Goal: Task Accomplishment & Management: Complete application form

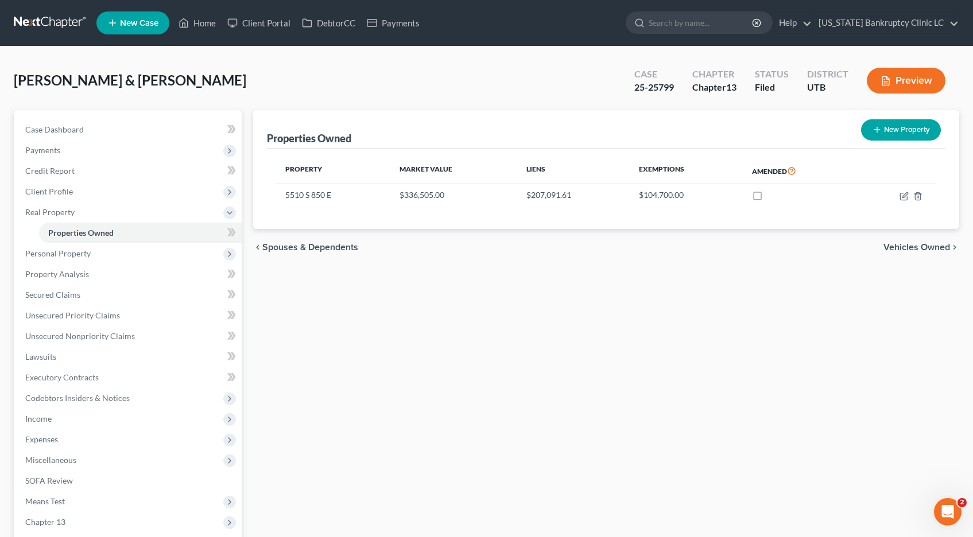
click at [64, 25] on link at bounding box center [51, 23] width 74 height 21
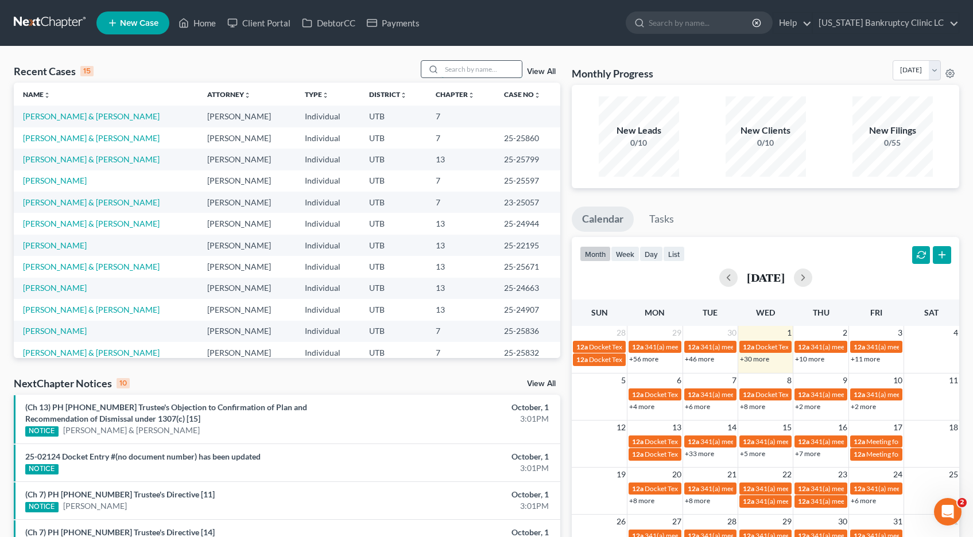
click at [477, 69] on input "search" at bounding box center [482, 69] width 80 height 17
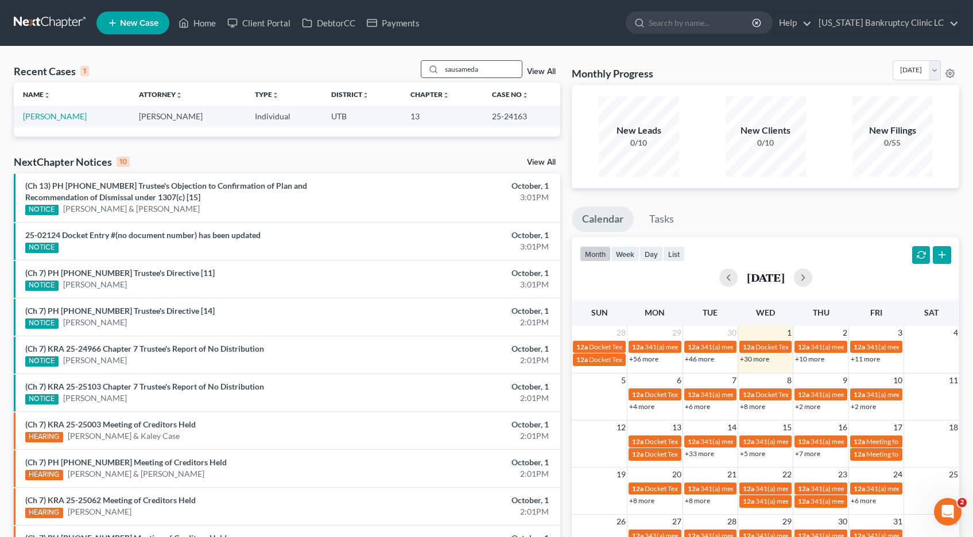
type input "sausameda"
click at [61, 115] on link "[PERSON_NAME]" at bounding box center [55, 116] width 64 height 10
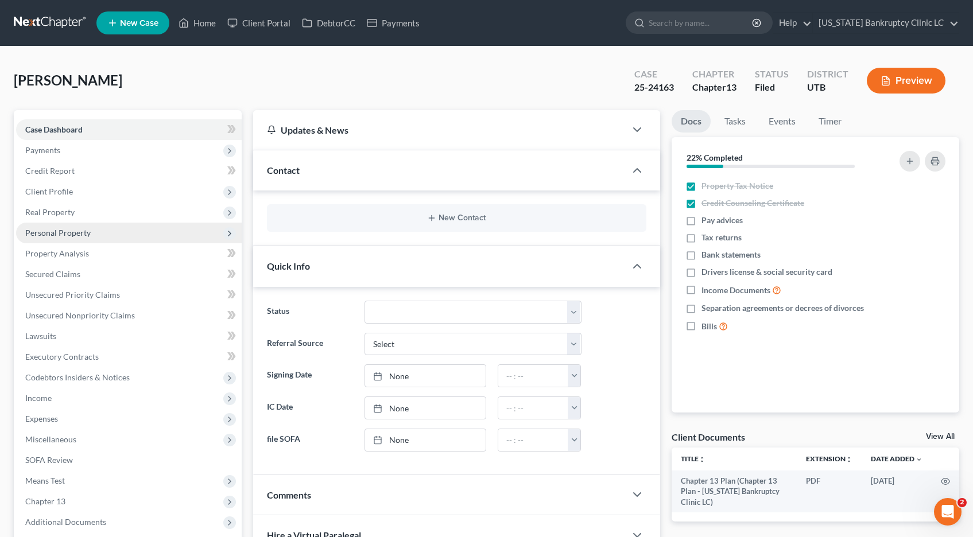
click at [40, 233] on span "Personal Property" at bounding box center [57, 233] width 65 height 10
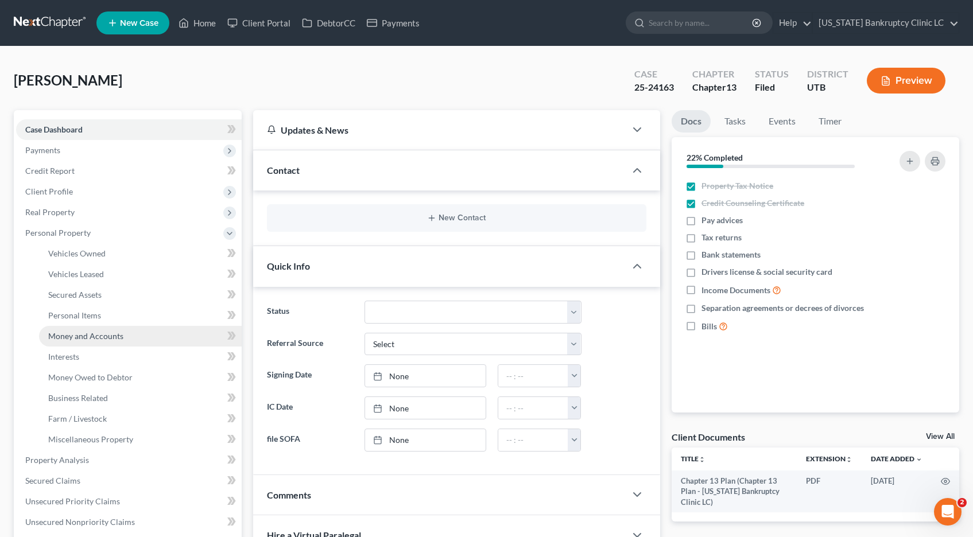
click at [58, 334] on span "Money and Accounts" at bounding box center [85, 336] width 75 height 10
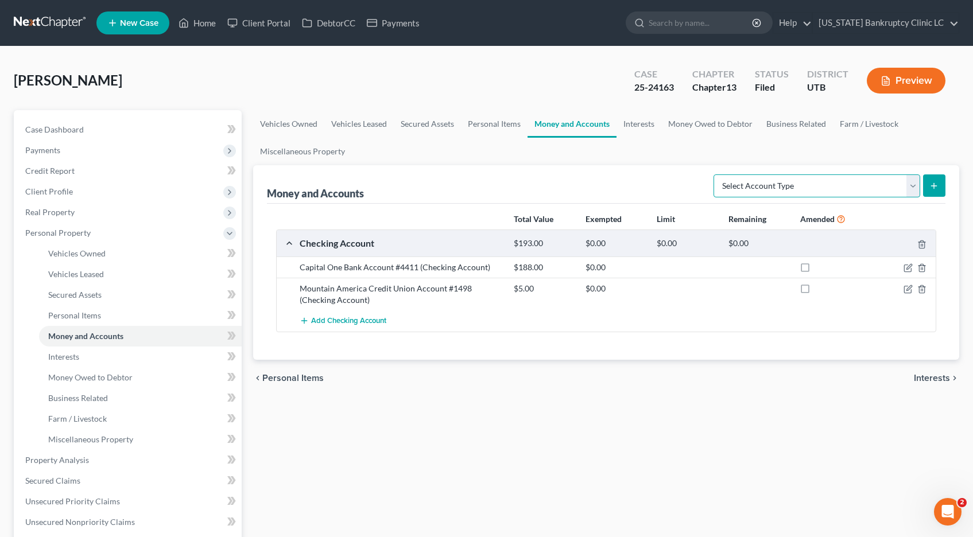
click at [912, 183] on select "Select Account Type Brokerage Cash on Hand Certificates of Deposit Checking Acc…" at bounding box center [817, 186] width 207 height 23
select select "savings"
click at [716, 175] on select "Select Account Type Brokerage Cash on Hand Certificates of Deposit Checking Acc…" at bounding box center [817, 186] width 207 height 23
click at [935, 184] on icon "submit" at bounding box center [934, 185] width 9 height 9
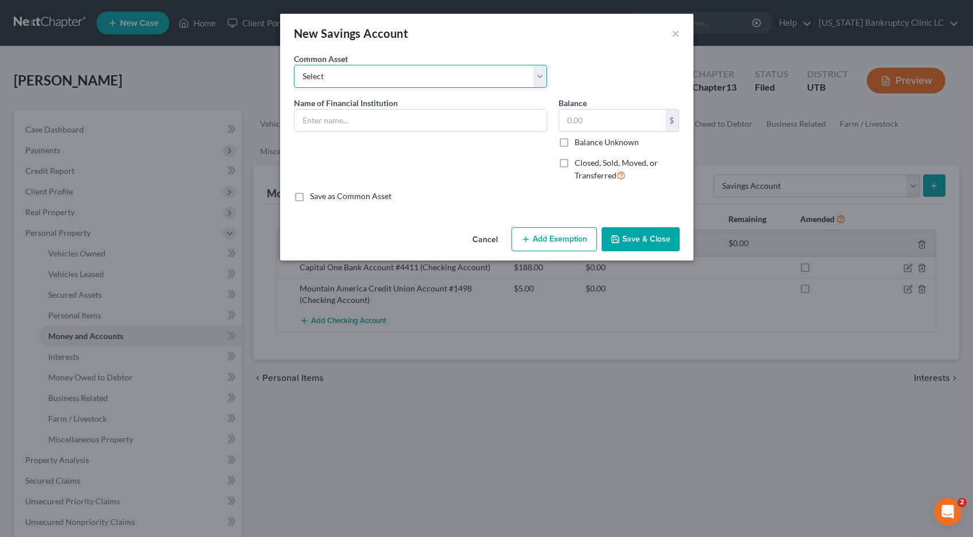
click at [373, 71] on select "Select Mountain America Credit Union" at bounding box center [420, 76] width 253 height 23
click at [294, 65] on select "Select Mountain America Credit Union" at bounding box center [420, 76] width 253 height 23
click at [346, 118] on input "text" at bounding box center [421, 121] width 252 height 22
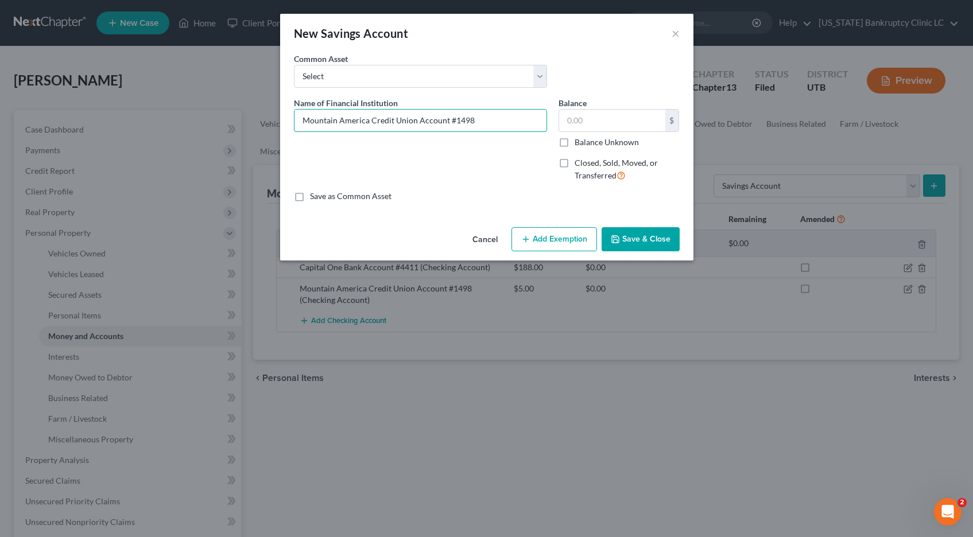
type input "Mountain America Credit Union Account #1498"
type input "191.00"
click at [656, 244] on button "Save & Close" at bounding box center [641, 239] width 78 height 24
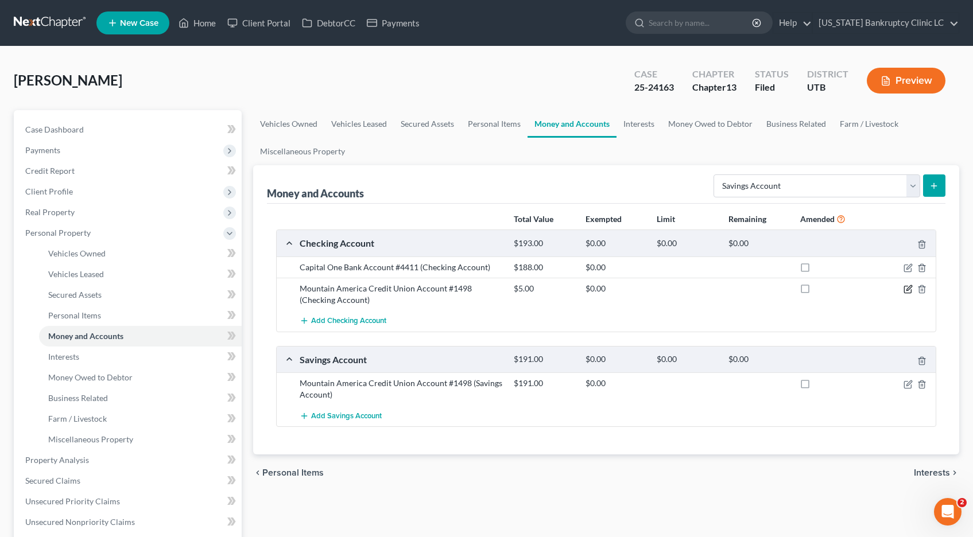
click at [909, 289] on icon "button" at bounding box center [909, 287] width 5 height 5
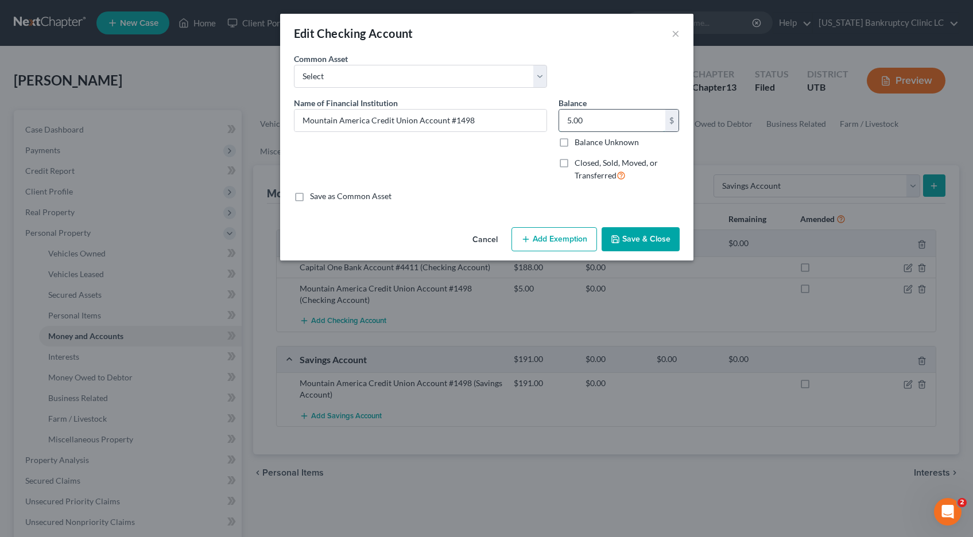
click at [591, 120] on input "5.00" at bounding box center [612, 121] width 106 height 22
type input "0.00"
click at [636, 240] on button "Save & Close" at bounding box center [641, 239] width 78 height 24
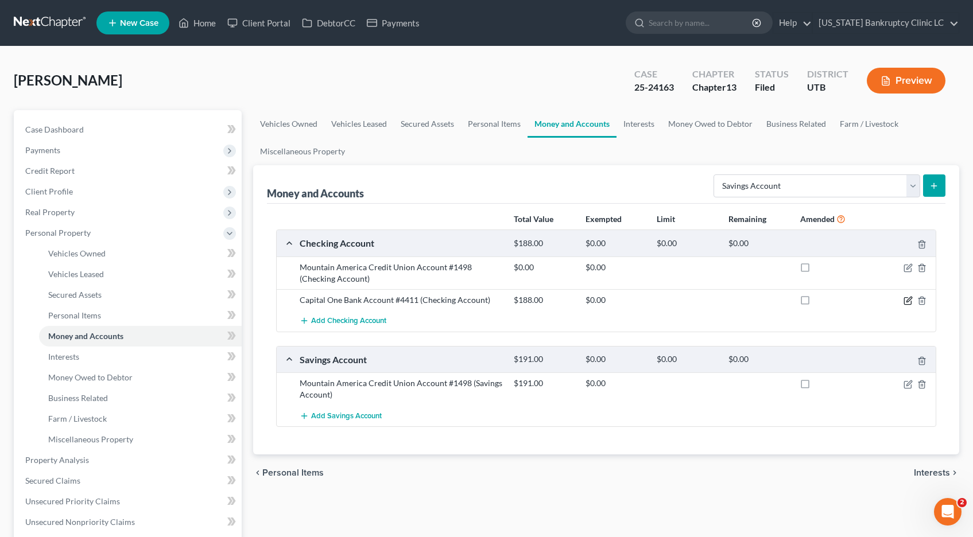
click at [908, 299] on icon "button" at bounding box center [908, 300] width 9 height 9
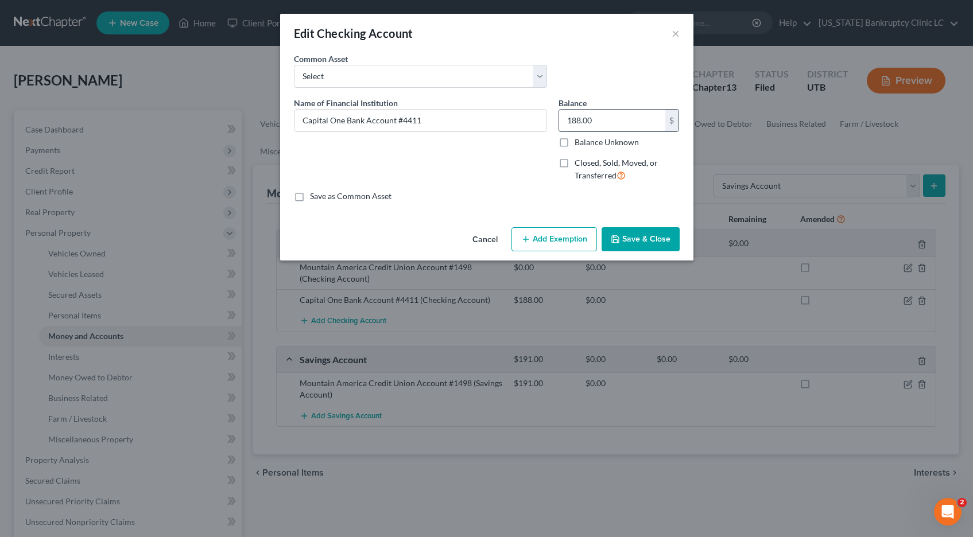
click at [610, 119] on input "188.00" at bounding box center [612, 121] width 106 height 22
type input "3,442.40"
click at [620, 236] on icon "button" at bounding box center [615, 239] width 9 height 9
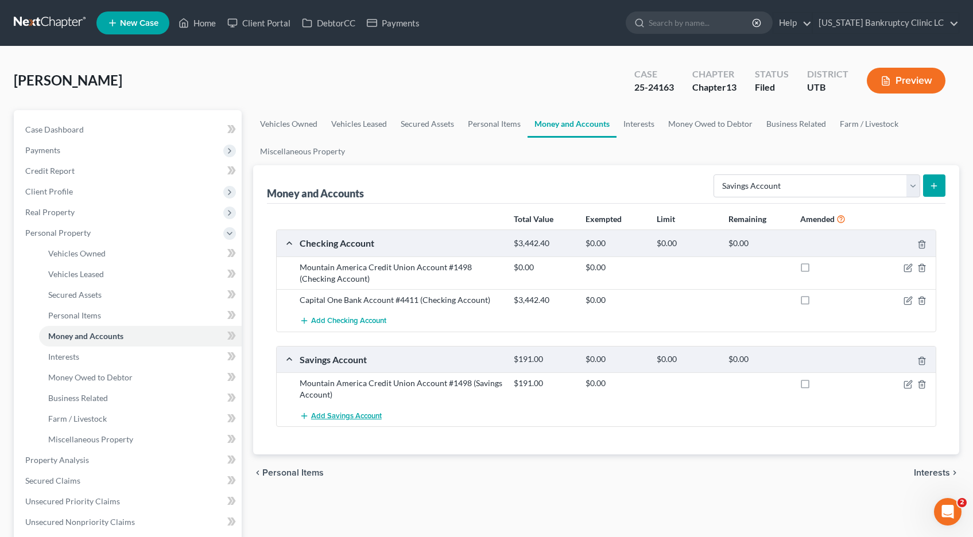
click at [326, 414] on span "Add Savings Account" at bounding box center [346, 416] width 71 height 9
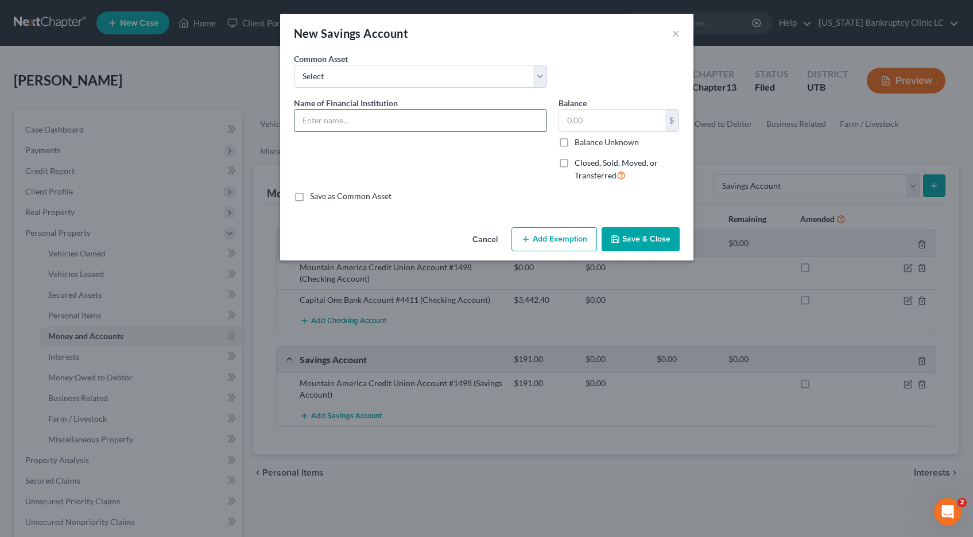
click at [339, 125] on input "text" at bounding box center [421, 121] width 252 height 22
type input "Capital One Bank Account #2370"
type input "65.23"
click at [636, 240] on button "Save & Close" at bounding box center [641, 239] width 78 height 24
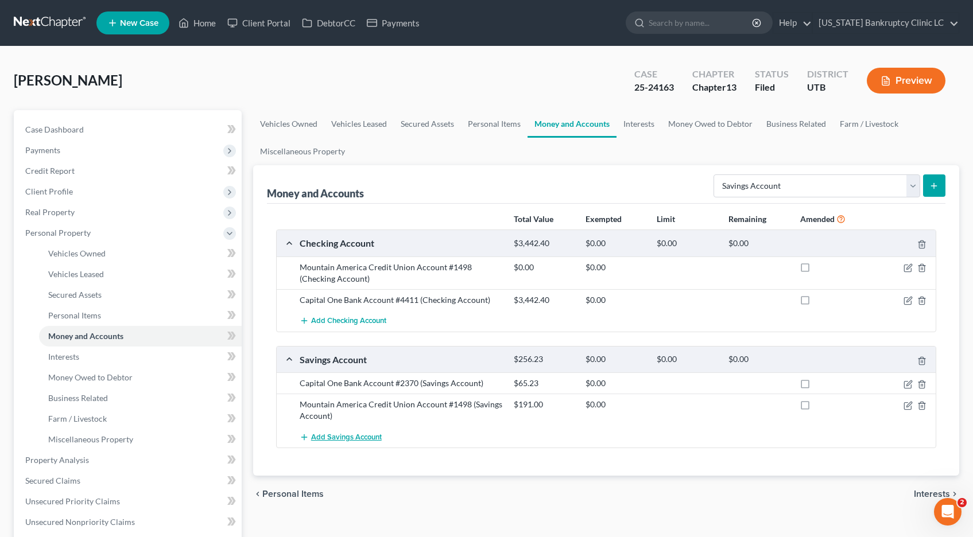
click at [323, 434] on span "Add Savings Account" at bounding box center [346, 437] width 71 height 9
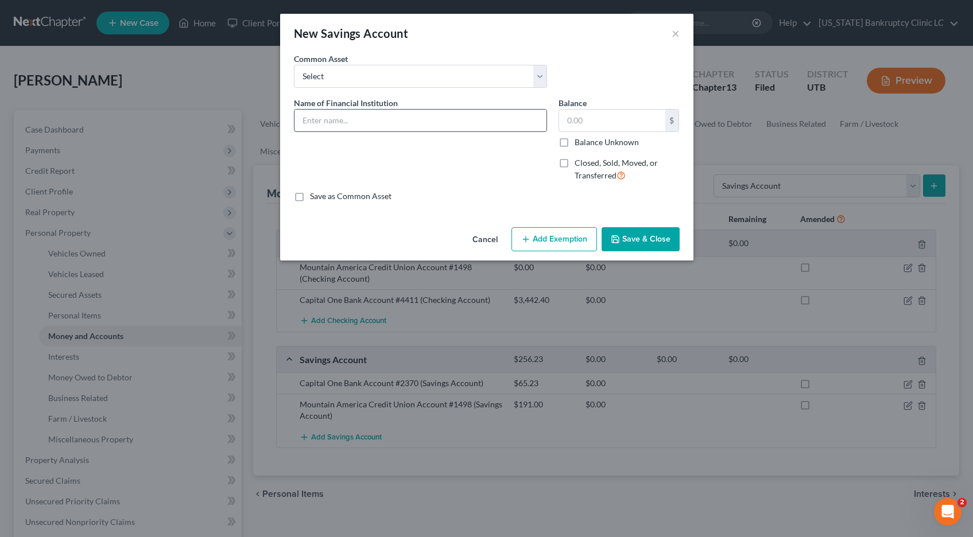
click at [314, 126] on input "text" at bounding box center [421, 121] width 252 height 22
type input "Capital One Bank Account #7184"
click at [594, 114] on input "text" at bounding box center [612, 121] width 106 height 22
type input "0.70"
click at [643, 240] on button "Save & Close" at bounding box center [641, 239] width 78 height 24
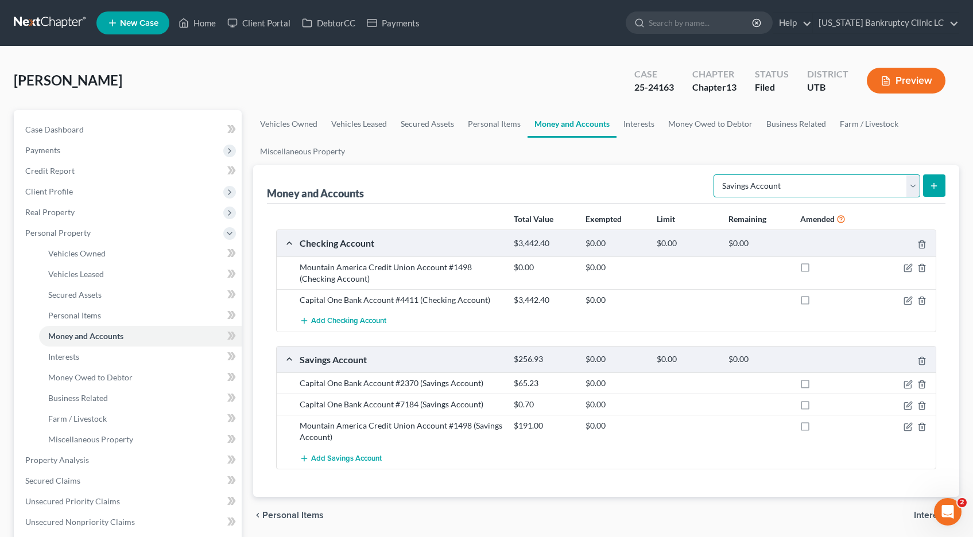
click at [912, 183] on select "Select Account Type Brokerage Cash on Hand Certificates of Deposit Checking Acc…" at bounding box center [817, 186] width 207 height 23
select select "other"
click at [716, 175] on select "Select Account Type Brokerage Cash on Hand Certificates of Deposit Checking Acc…" at bounding box center [817, 186] width 207 height 23
click at [933, 183] on icon "submit" at bounding box center [934, 185] width 9 height 9
click at [482, 122] on link "Personal Items" at bounding box center [494, 124] width 67 height 28
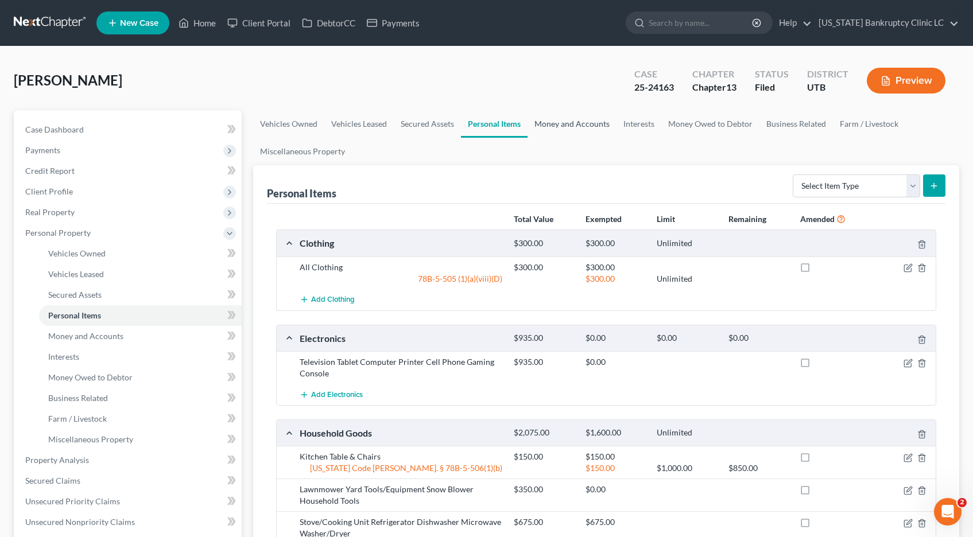
click at [558, 123] on link "Money and Accounts" at bounding box center [572, 124] width 89 height 28
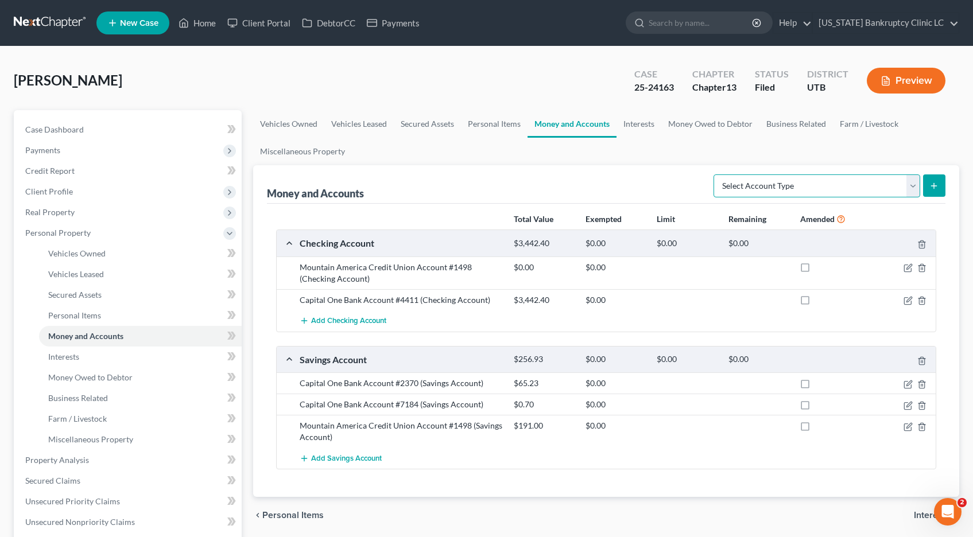
click at [915, 184] on select "Select Account Type Brokerage Cash on Hand Certificates of Deposit Checking Acc…" at bounding box center [817, 186] width 207 height 23
select select "other"
click at [716, 175] on select "Select Account Type Brokerage Cash on Hand Certificates of Deposit Checking Acc…" at bounding box center [817, 186] width 207 height 23
click at [935, 184] on icon "submit" at bounding box center [934, 185] width 9 height 9
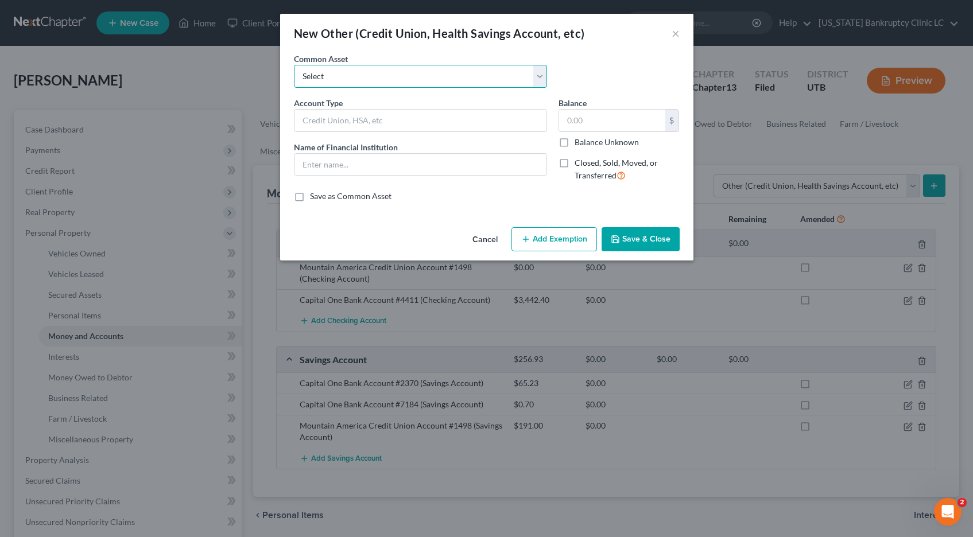
click at [398, 74] on select "Select Credit Union PayPal Prepaid Credit Union Digital currency HSA Health Sav…" at bounding box center [420, 76] width 253 height 23
click at [294, 65] on select "Select Credit Union PayPal Prepaid Credit Union Digital currency HSA Health Sav…" at bounding box center [420, 76] width 253 height 23
click at [373, 118] on input "text" at bounding box center [421, 121] width 252 height 22
type input "Venmo"
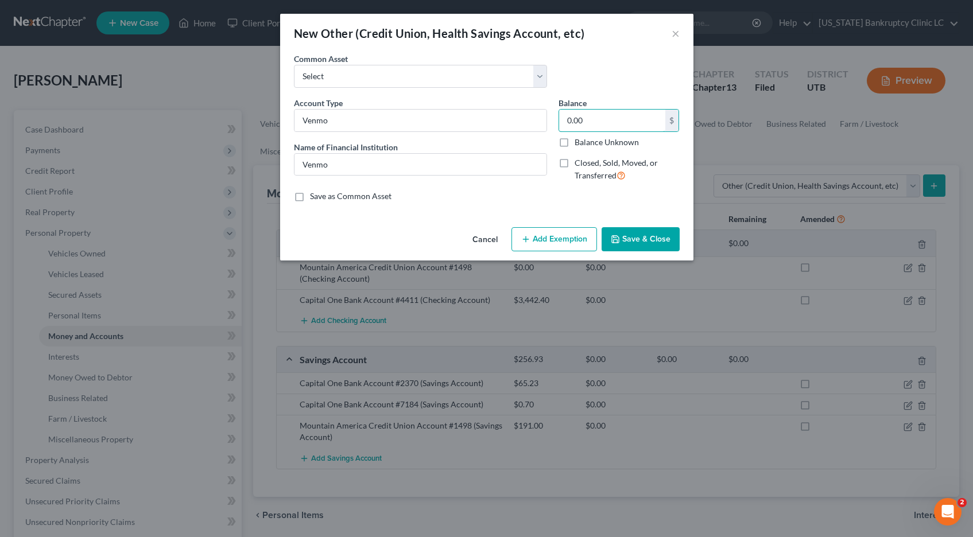
type input "0.00"
click at [631, 235] on button "Save & Close" at bounding box center [641, 239] width 78 height 24
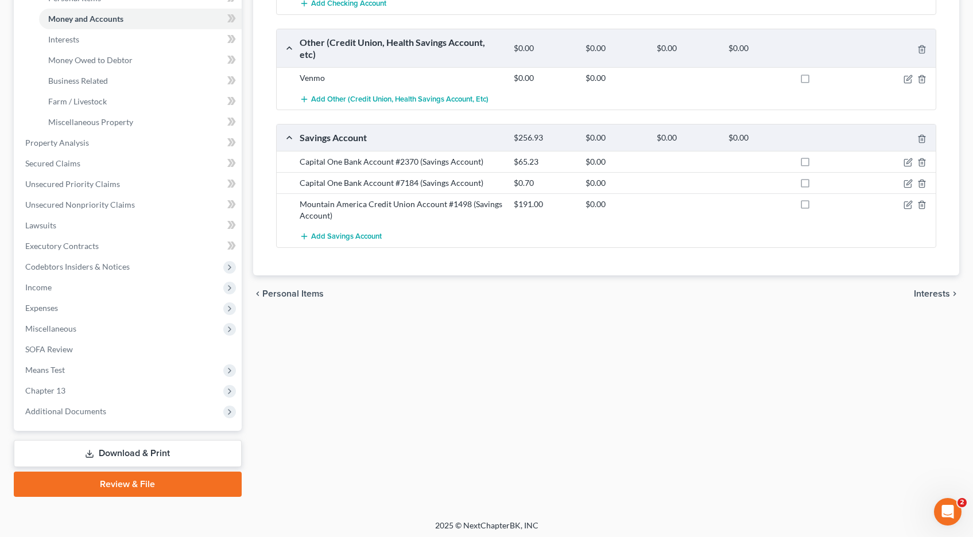
scroll to position [321, 0]
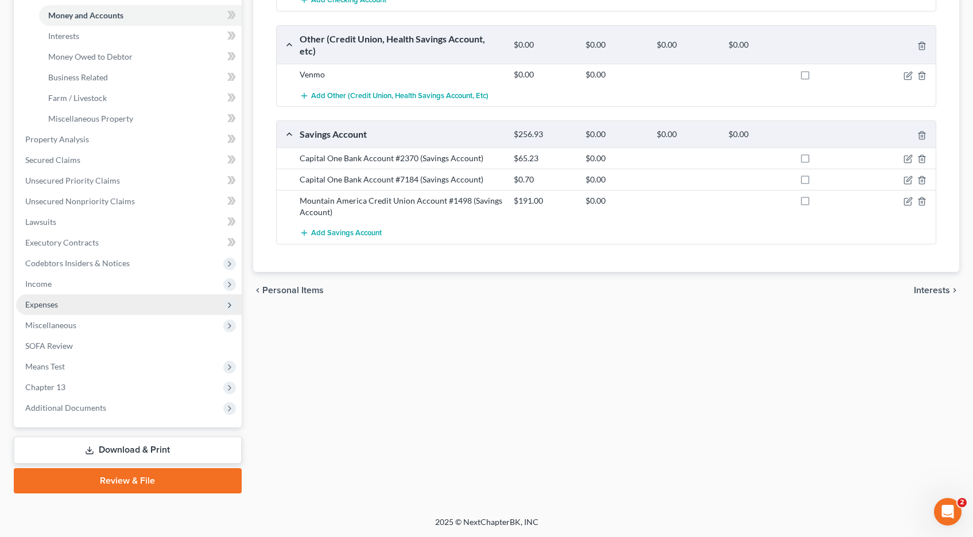
click at [33, 305] on span "Expenses" at bounding box center [41, 305] width 33 height 10
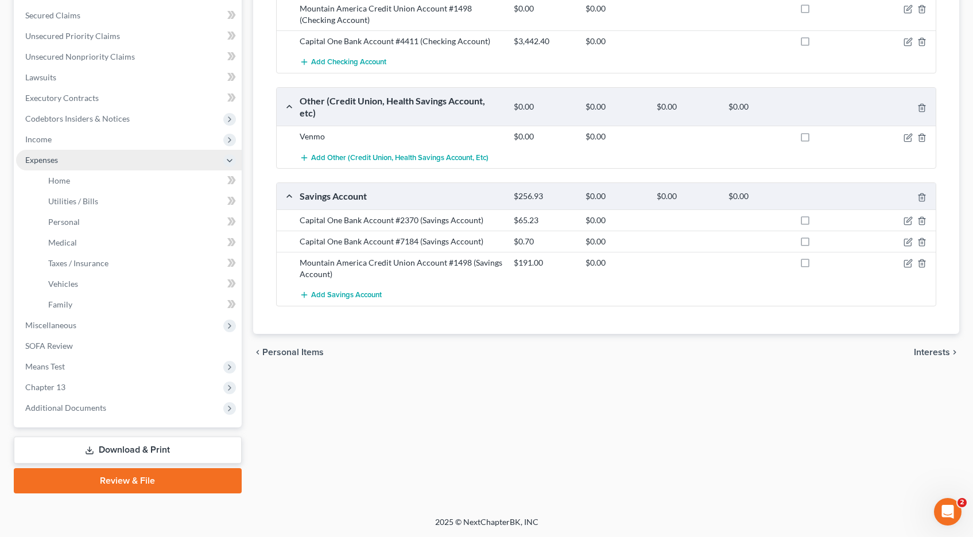
scroll to position [259, 0]
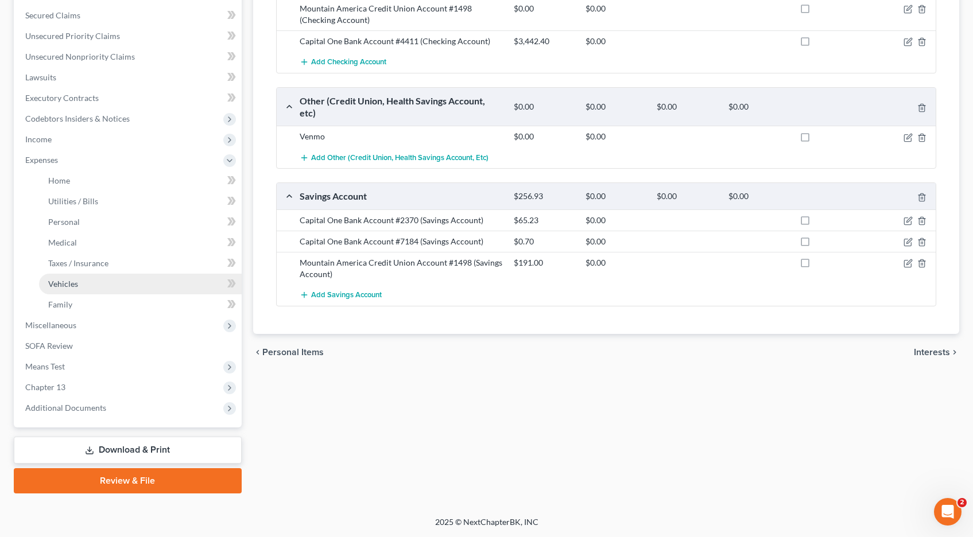
click at [64, 281] on span "Vehicles" at bounding box center [63, 284] width 30 height 10
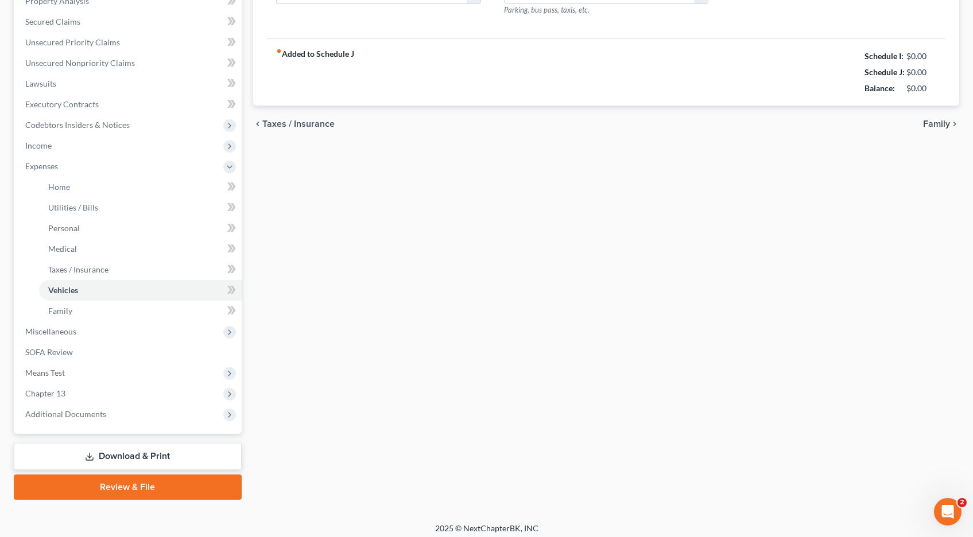
type input "0.00"
type input "200.00"
type input "25.00"
type input "0.00"
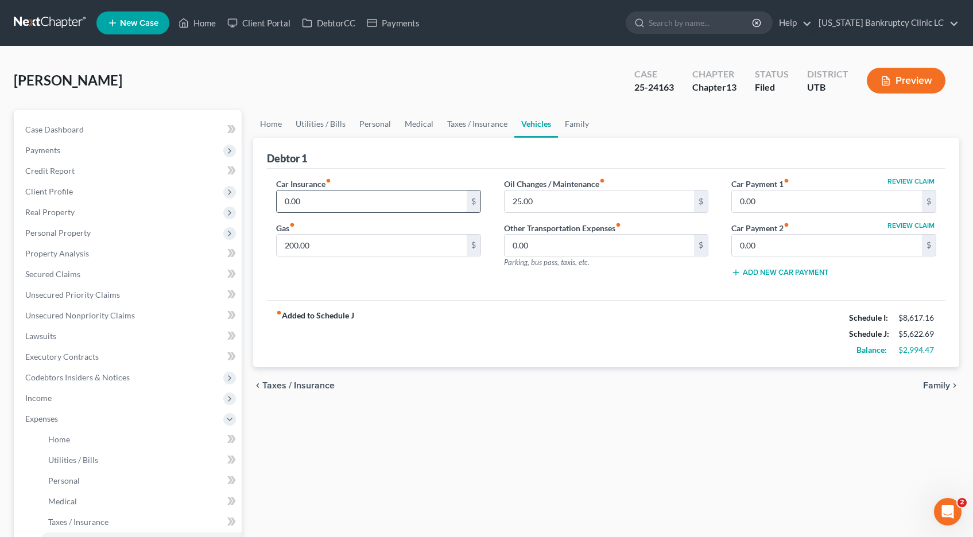
click at [327, 202] on input "0.00" at bounding box center [372, 202] width 190 height 22
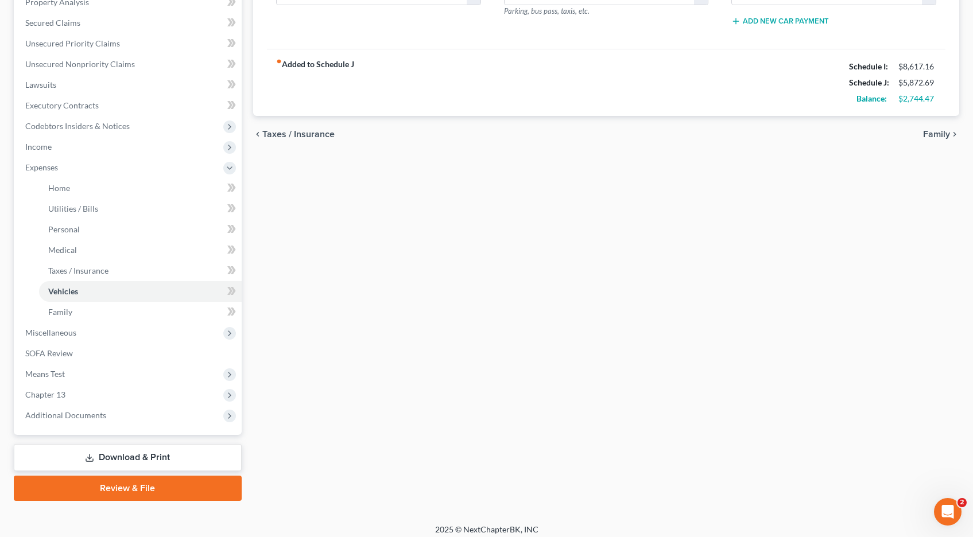
scroll to position [254, 0]
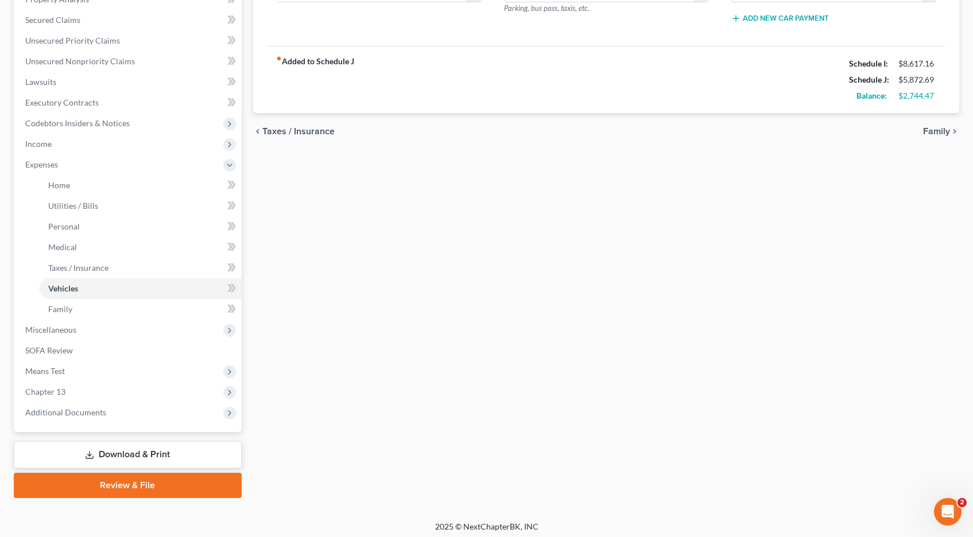
type input "250.00"
click at [98, 454] on link "Download & Print" at bounding box center [128, 455] width 228 height 27
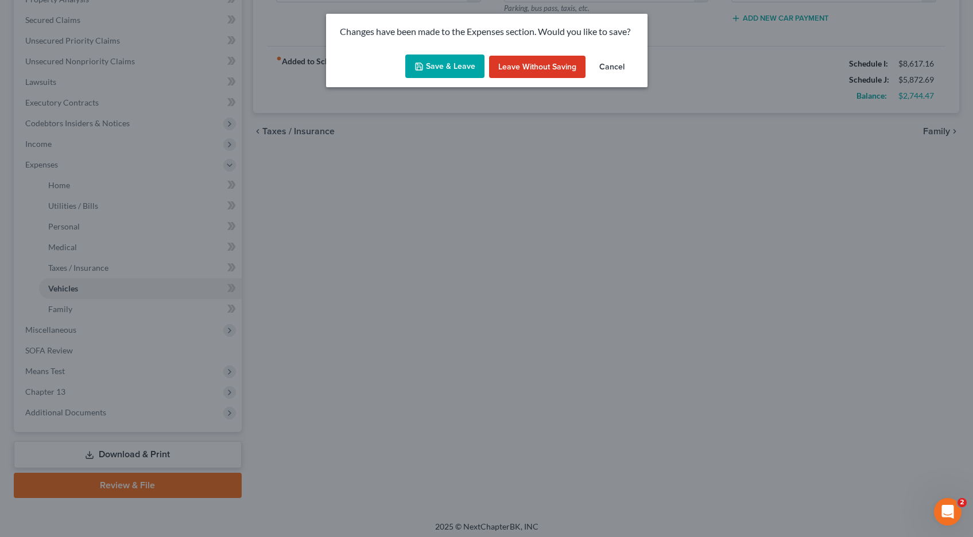
click at [457, 66] on button "Save & Leave" at bounding box center [444, 67] width 79 height 24
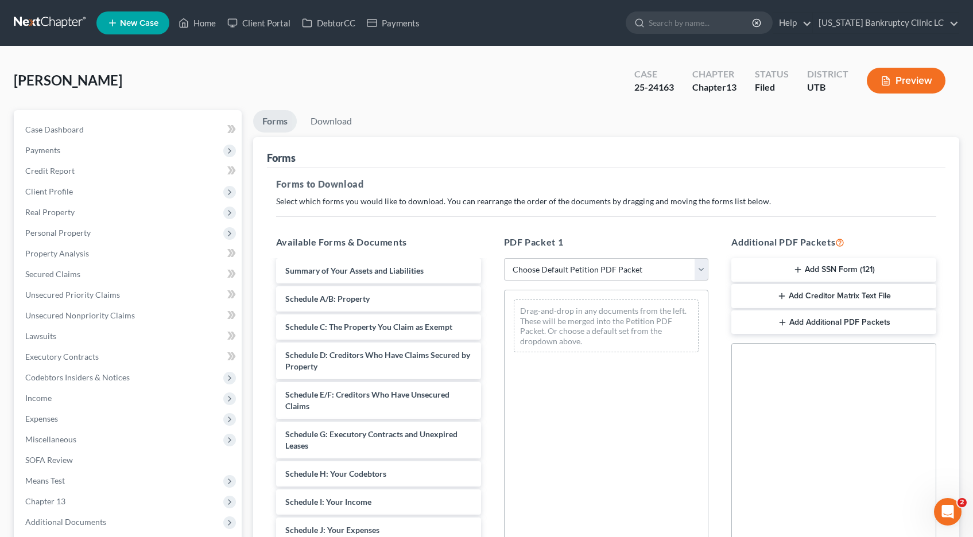
scroll to position [83, 0]
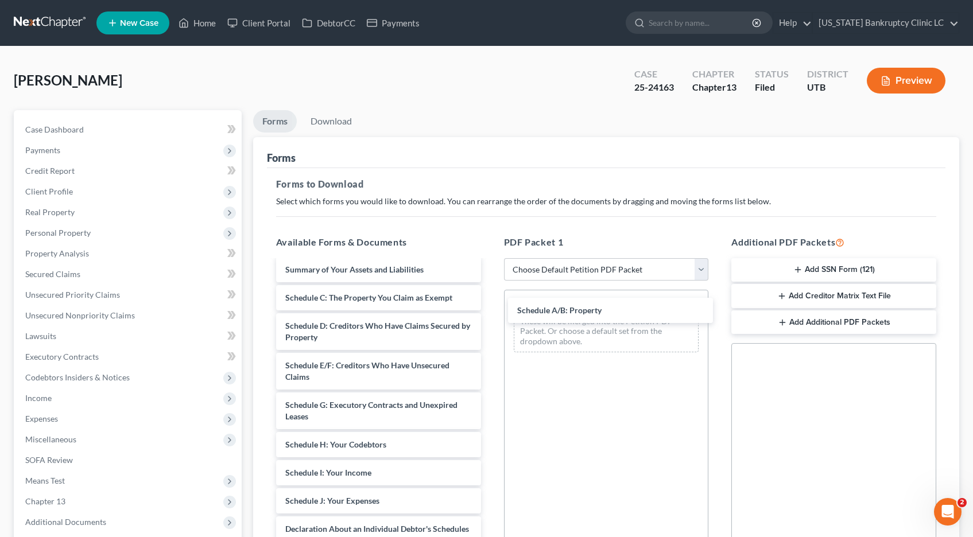
drag, startPoint x: 307, startPoint y: 299, endPoint x: 536, endPoint y: 312, distance: 230.1
click at [490, 311] on div "Schedule A/B: Property Chapter 13 Plan (Chapter 13 Plan - Utah Bankruptcy Clini…" at bounding box center [378, 475] width 223 height 595
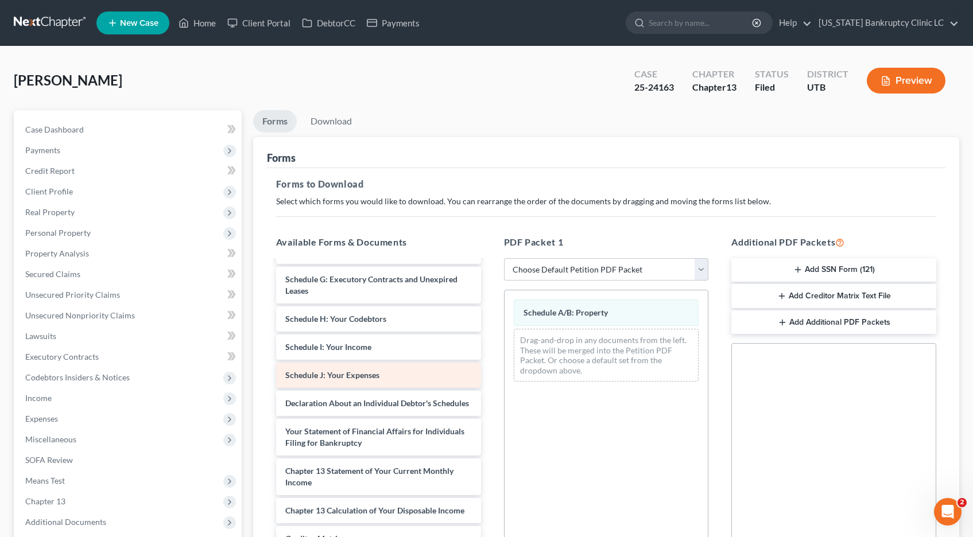
scroll to position [217, 0]
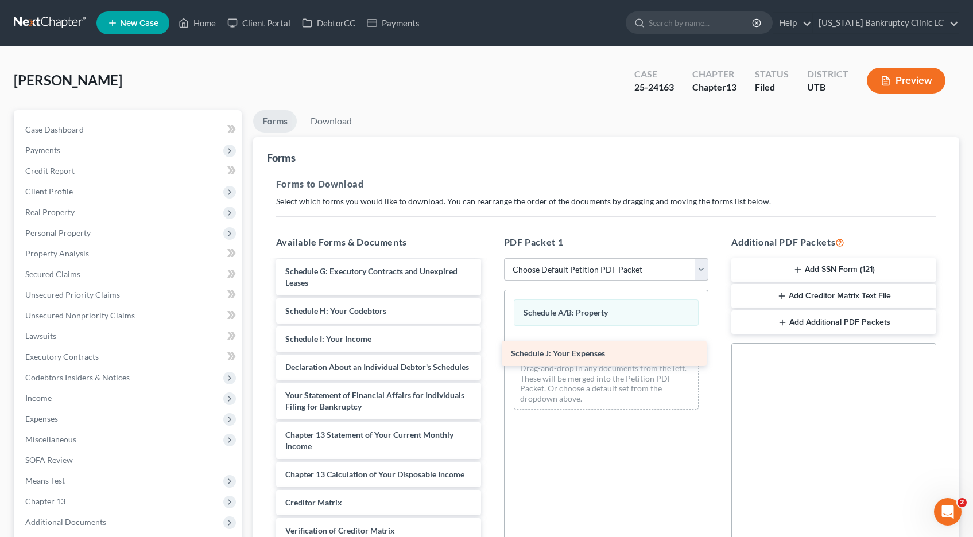
drag, startPoint x: 322, startPoint y: 368, endPoint x: 547, endPoint y: 351, distance: 225.1
click at [490, 351] on div "Schedule J: Your Expenses Chapter 13 Plan (Chapter 13 Plan - Utah Bankruptcy Cl…" at bounding box center [378, 327] width 223 height 567
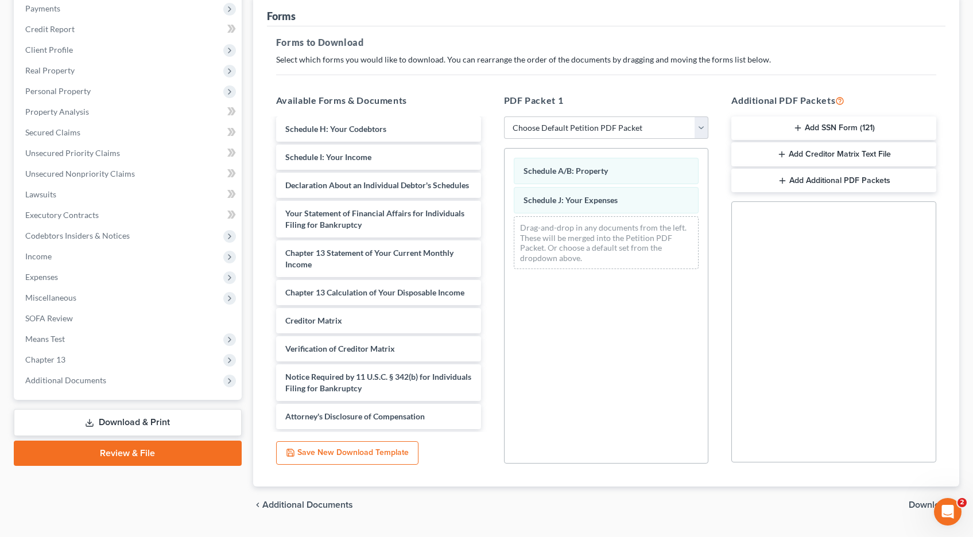
scroll to position [172, 0]
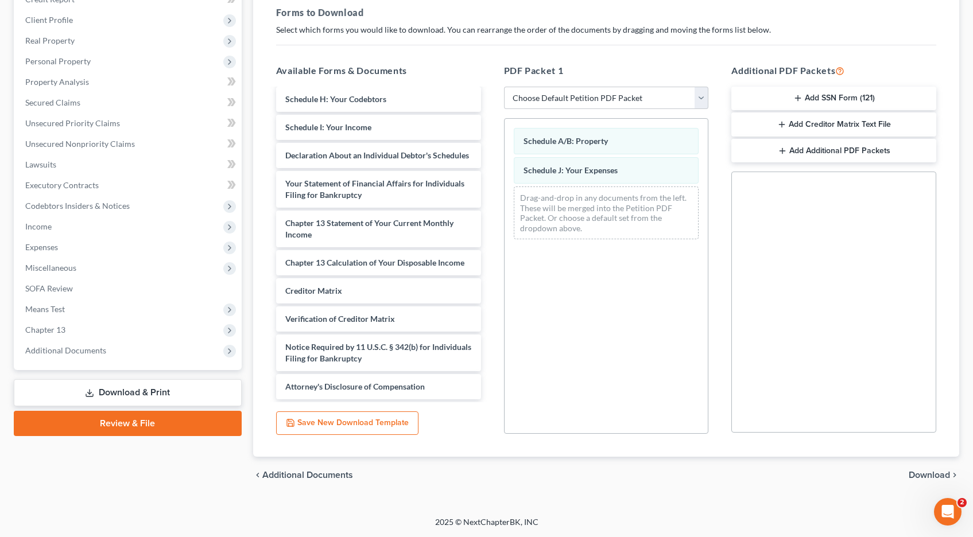
click at [924, 474] on span "Download" at bounding box center [929, 475] width 41 height 9
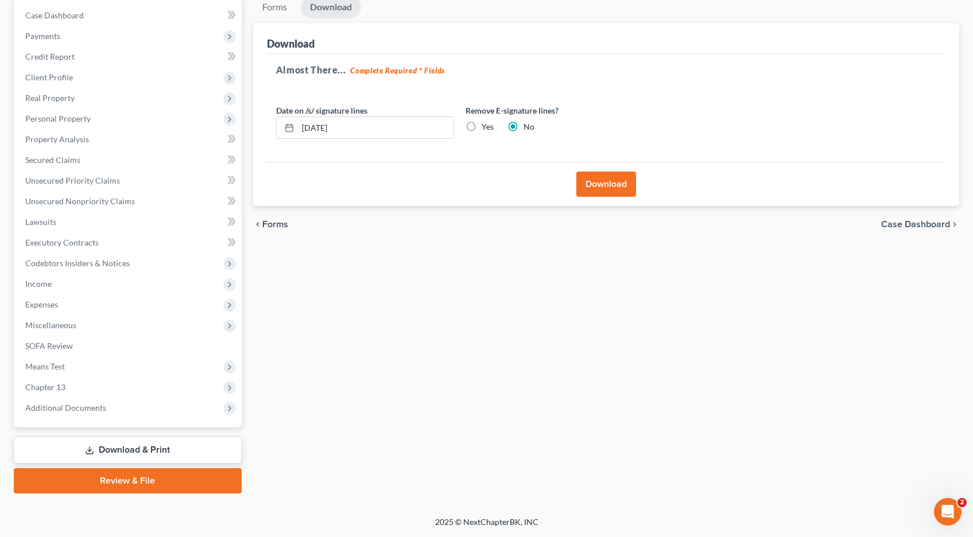
click at [614, 180] on button "Download" at bounding box center [607, 184] width 60 height 25
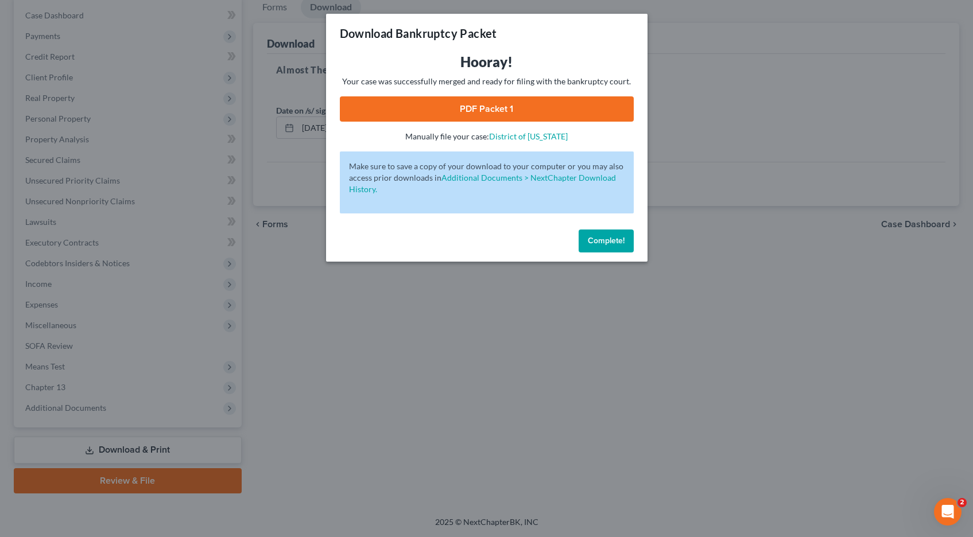
click at [432, 105] on link "PDF Packet 1" at bounding box center [487, 108] width 294 height 25
click at [604, 242] on span "Complete!" at bounding box center [606, 241] width 37 height 10
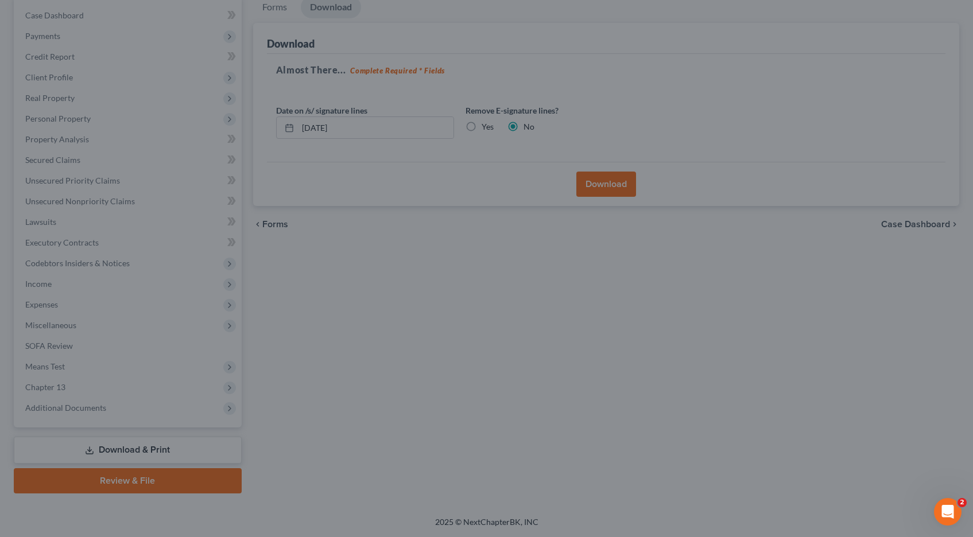
click at [604, 242] on div "Complete!" at bounding box center [487, 230] width 280 height 32
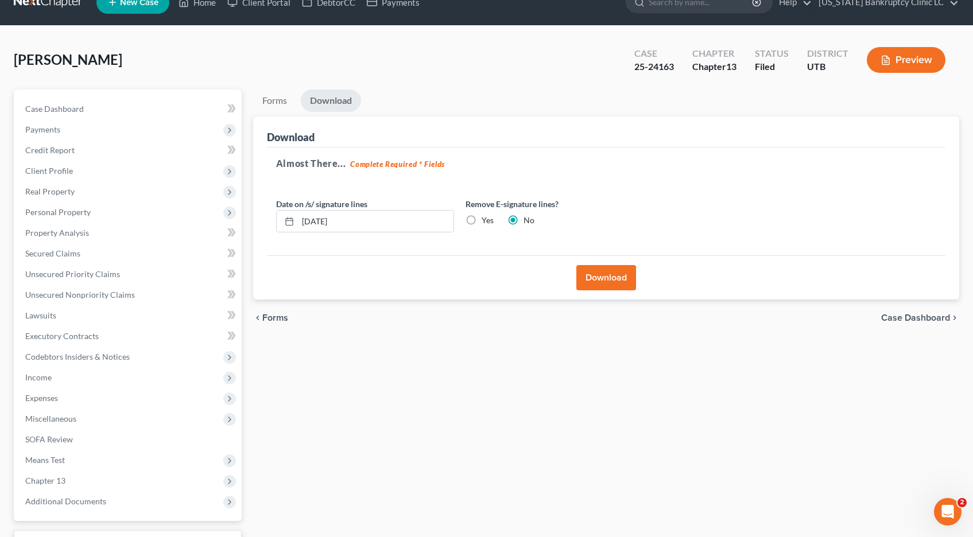
scroll to position [0, 0]
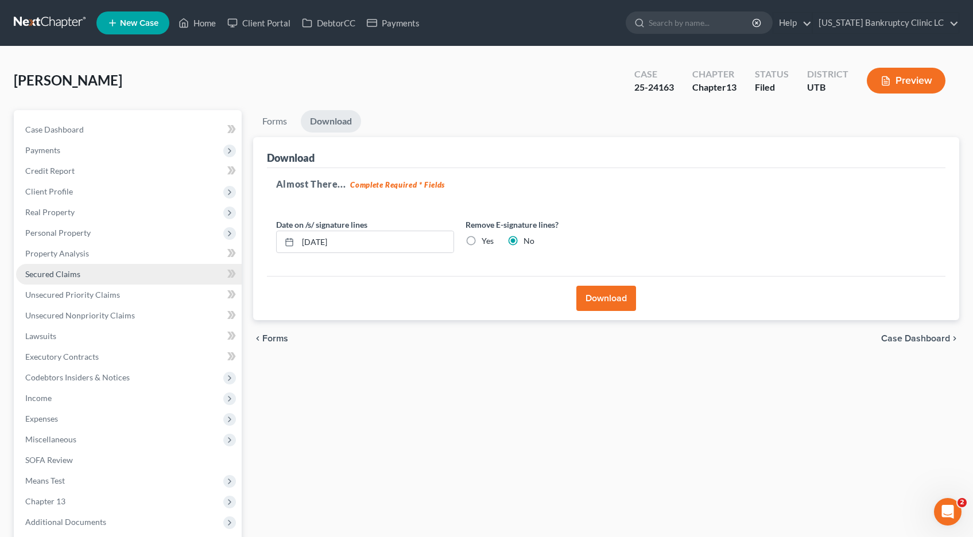
click at [65, 277] on span "Secured Claims" at bounding box center [52, 274] width 55 height 10
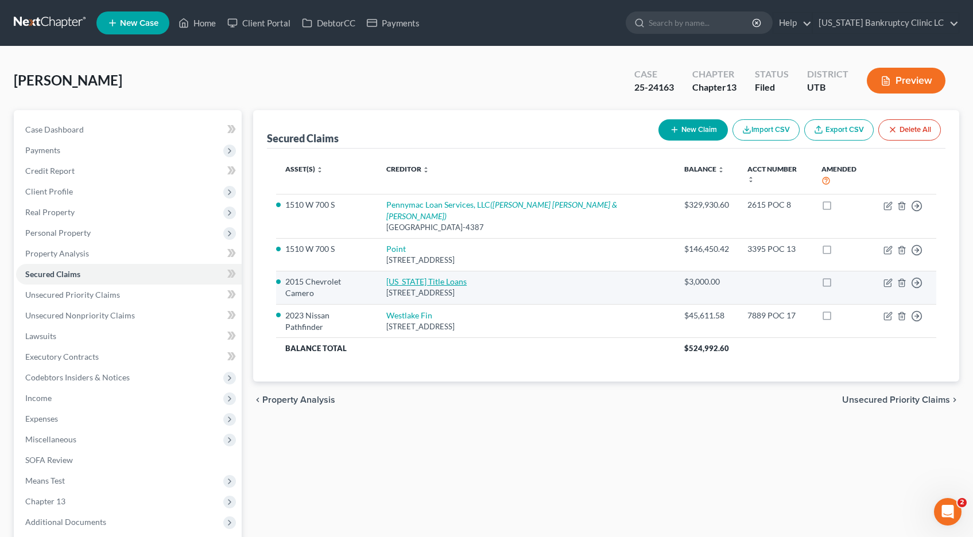
click at [420, 277] on link "Utah Title Loans" at bounding box center [426, 282] width 80 height 10
select select "10"
select select "0"
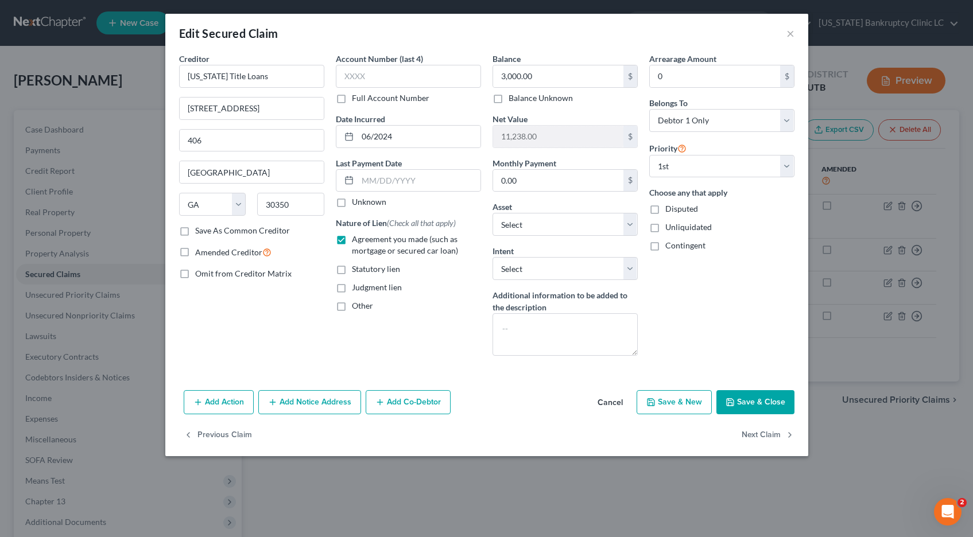
click at [749, 400] on button "Save & Close" at bounding box center [756, 402] width 78 height 24
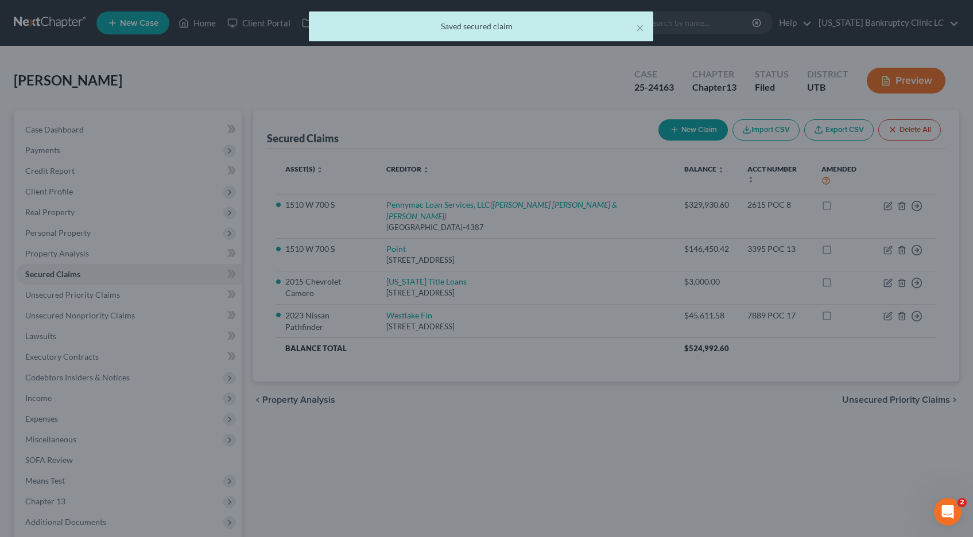
select select "8"
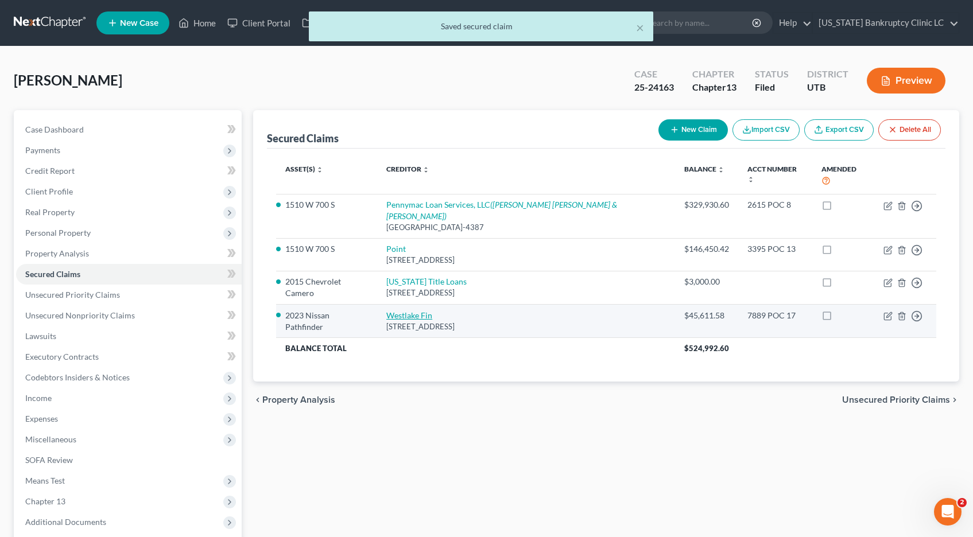
click at [425, 311] on link "Westlake Fin" at bounding box center [409, 316] width 46 height 10
select select "4"
select select "0"
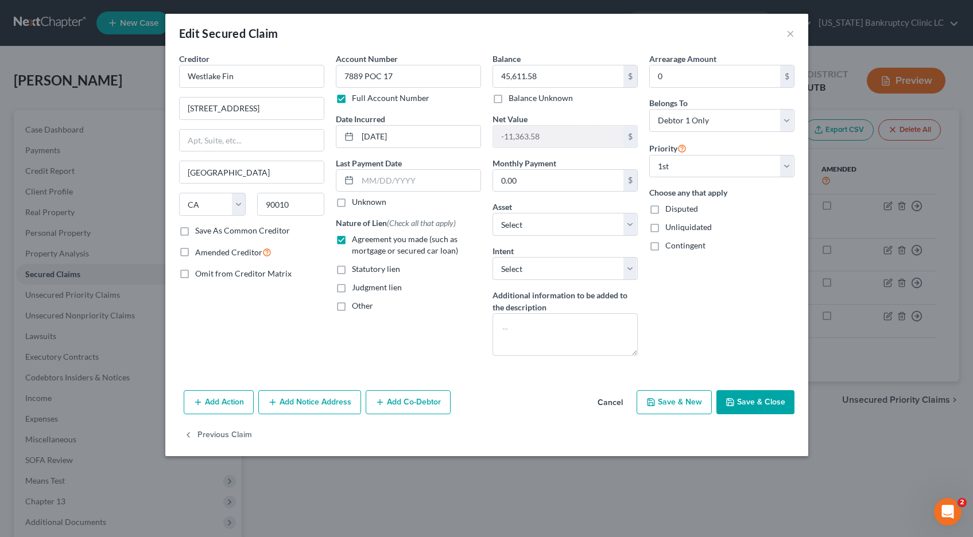
click at [769, 401] on button "Save & Close" at bounding box center [756, 402] width 78 height 24
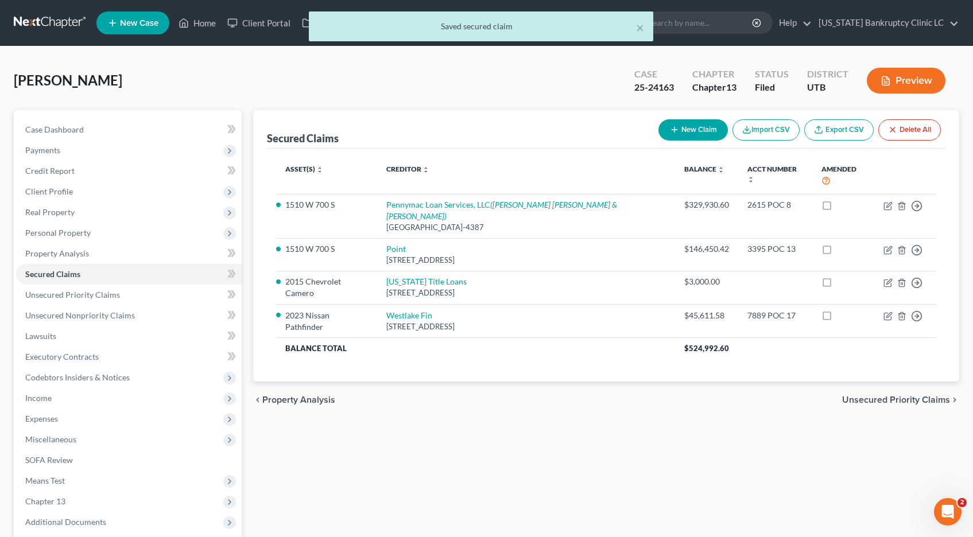
click at [54, 16] on div "× Saved secured claim" at bounding box center [480, 29] width 973 height 36
click at [52, 22] on div "× Saved secured claim" at bounding box center [480, 29] width 973 height 36
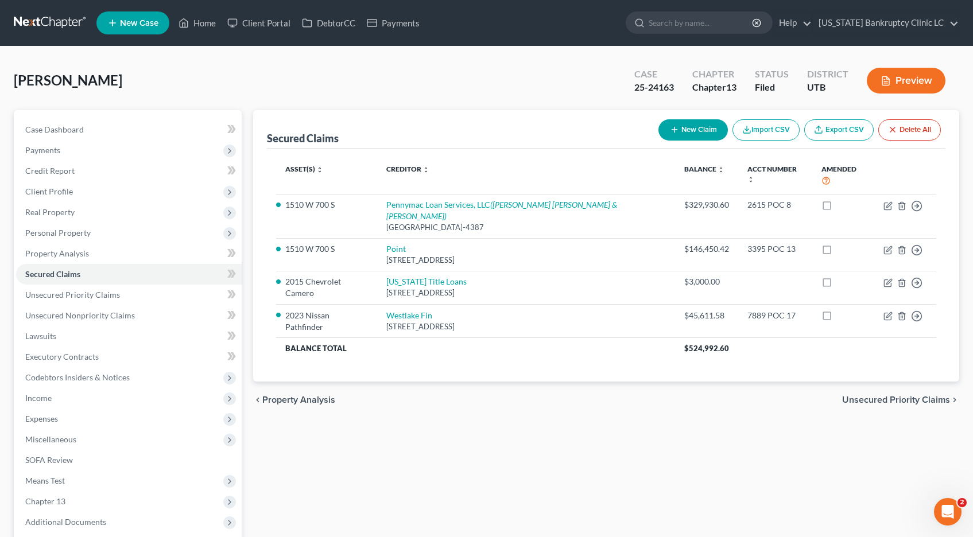
click at [63, 25] on link at bounding box center [51, 23] width 74 height 21
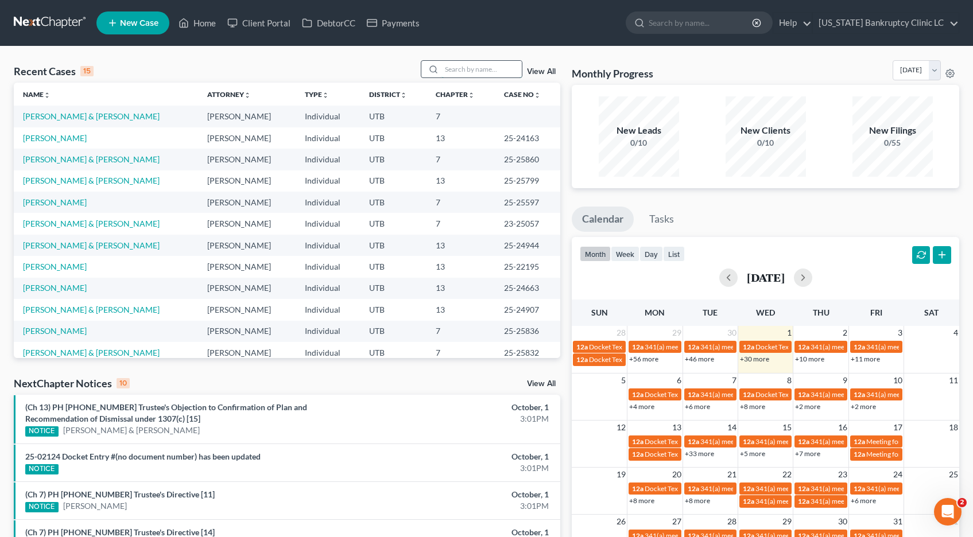
click at [449, 68] on input "search" at bounding box center [482, 69] width 80 height 17
type input "hamblin"
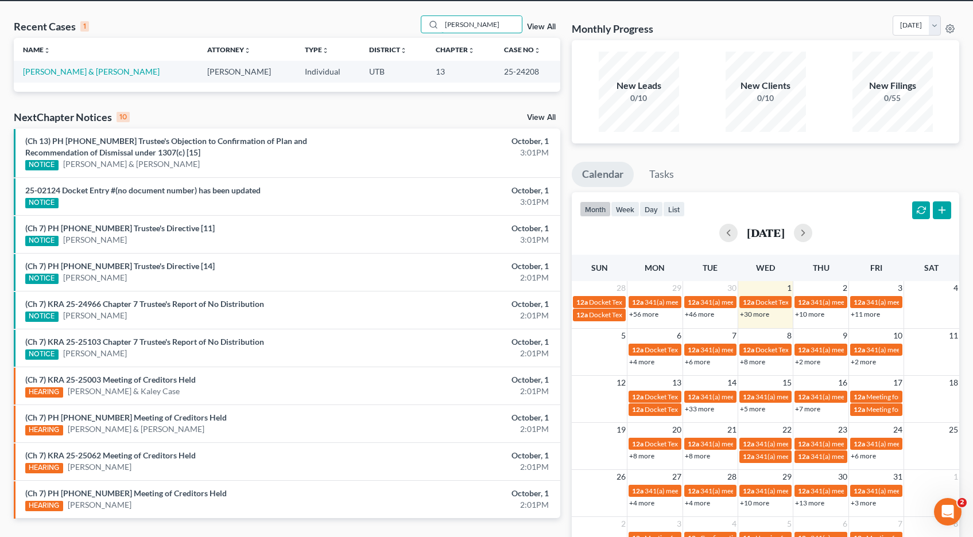
scroll to position [49, 0]
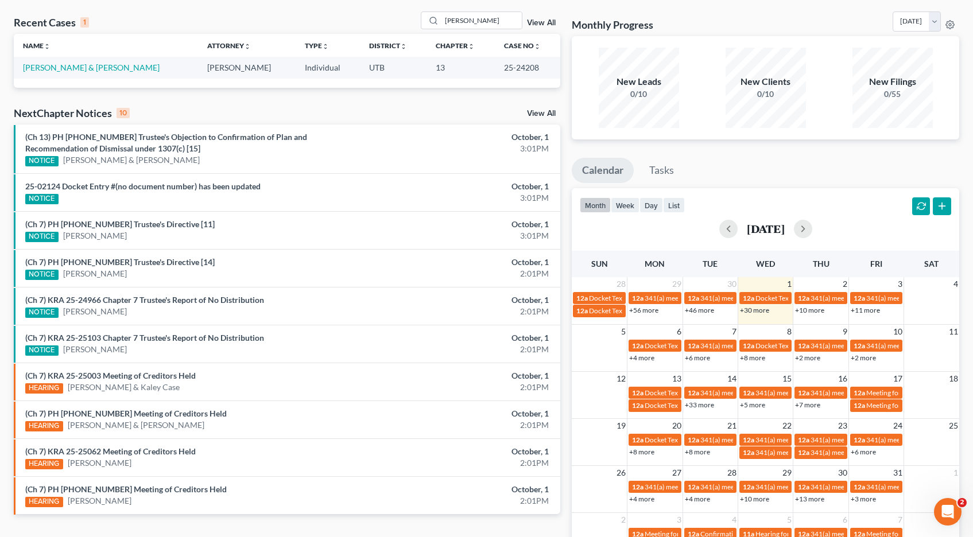
click at [91, 73] on td "[PERSON_NAME] & [PERSON_NAME]" at bounding box center [106, 67] width 184 height 21
click at [91, 70] on link "[PERSON_NAME] & [PERSON_NAME]" at bounding box center [91, 68] width 137 height 10
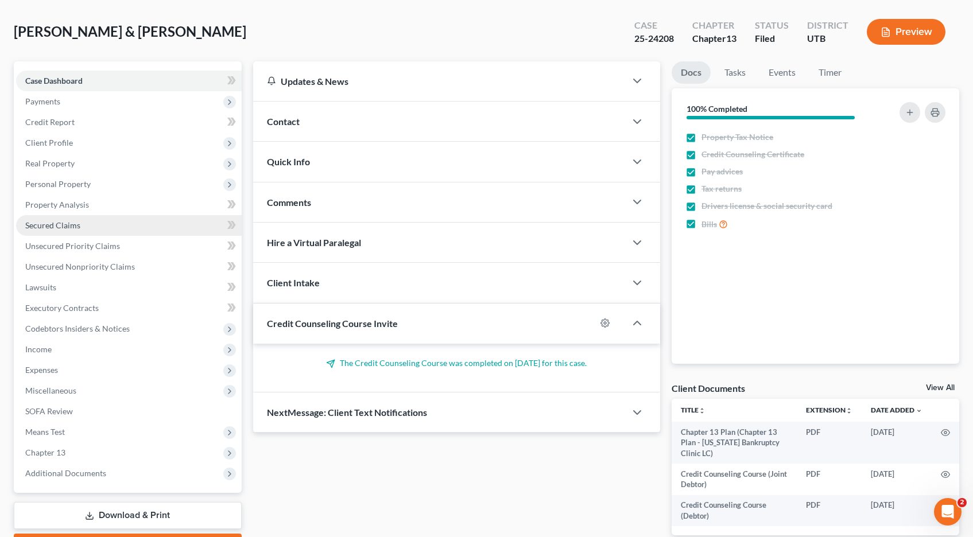
click at [48, 230] on span "Secured Claims" at bounding box center [52, 226] width 55 height 10
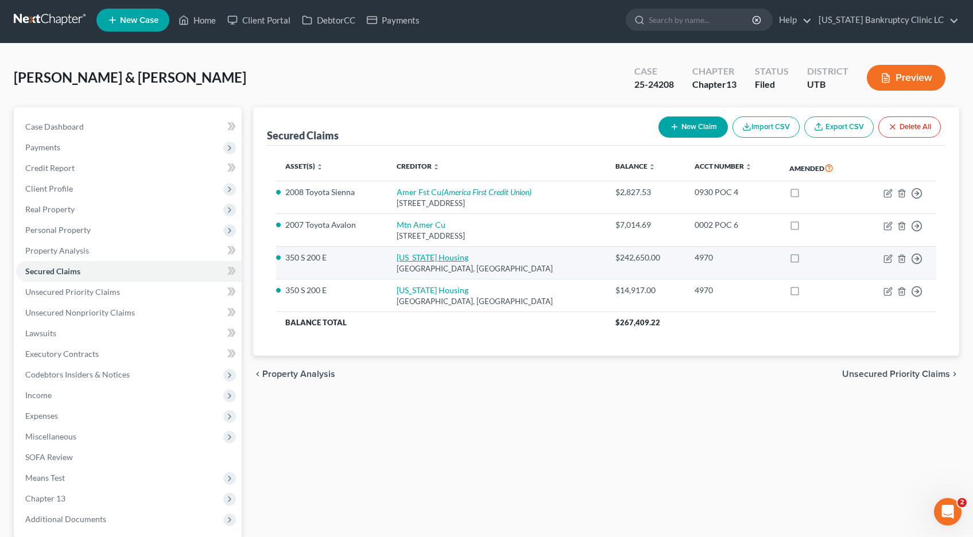
click at [412, 260] on link "Utah Housing" at bounding box center [433, 258] width 72 height 10
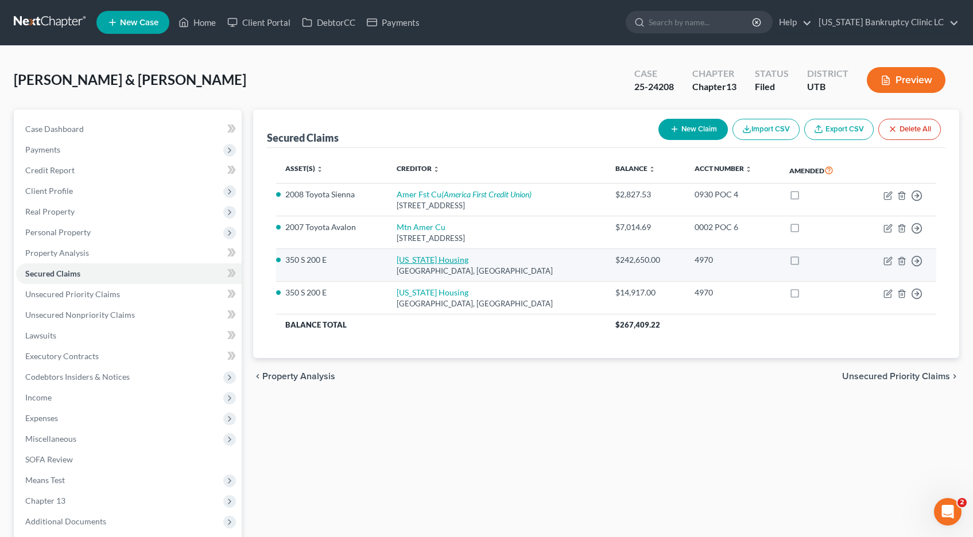
select select "46"
select select "0"
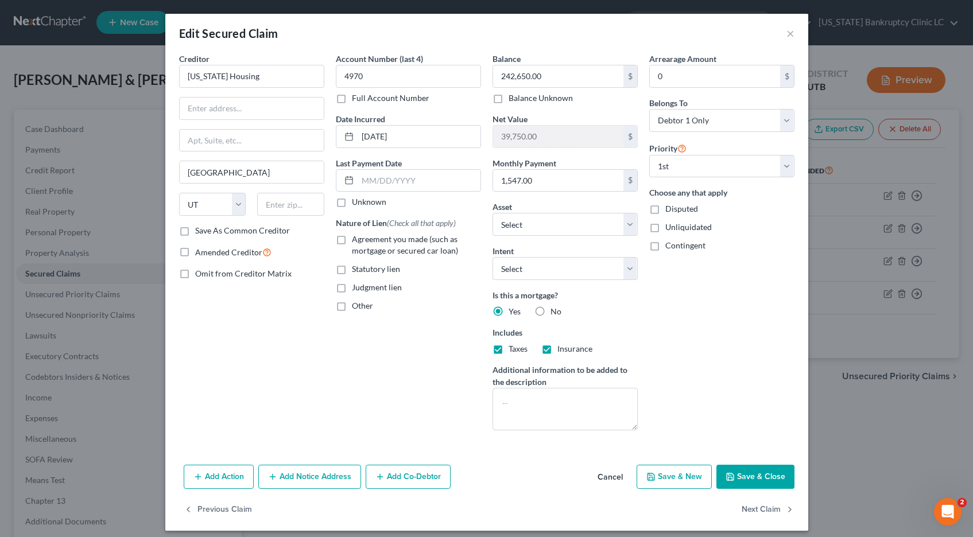
click at [352, 98] on label "Full Account Number" at bounding box center [391, 97] width 78 height 11
click at [357, 98] on input "Full Account Number" at bounding box center [360, 95] width 7 height 7
click at [380, 76] on input "4970" at bounding box center [408, 76] width 145 height 23
type input "4970 POC 12"
type input "242,847.30"
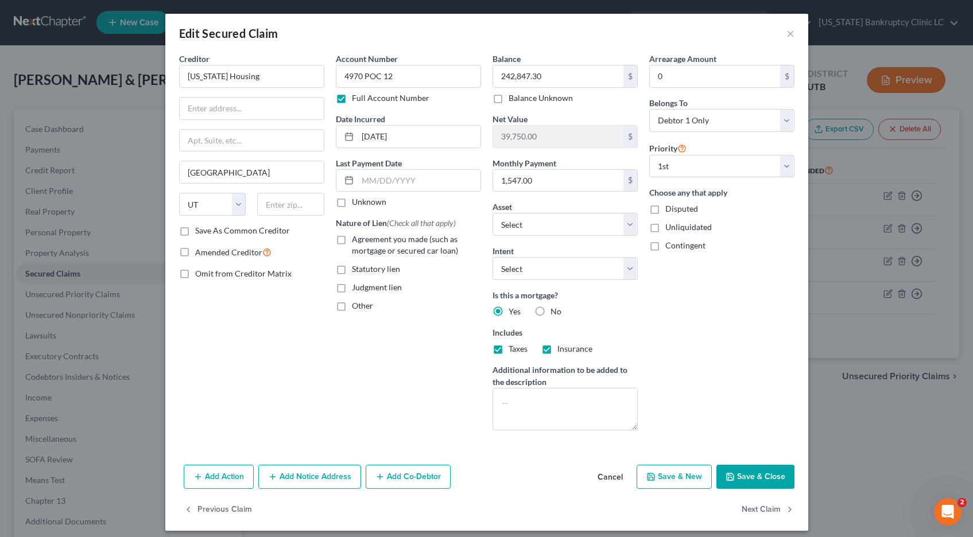
click at [742, 474] on button "Save & Close" at bounding box center [756, 477] width 78 height 24
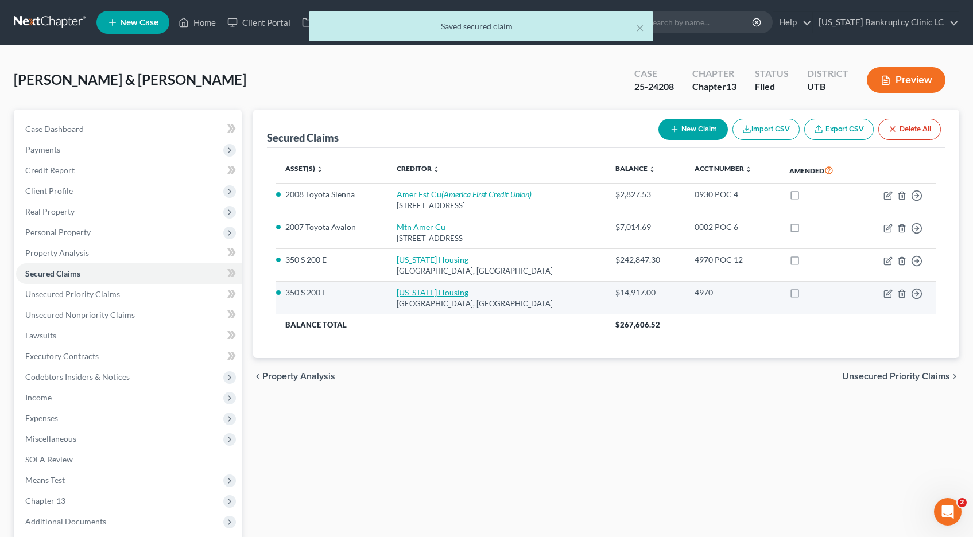
click at [419, 292] on link "Utah Housing" at bounding box center [433, 293] width 72 height 10
select select "46"
select select "2"
select select "0"
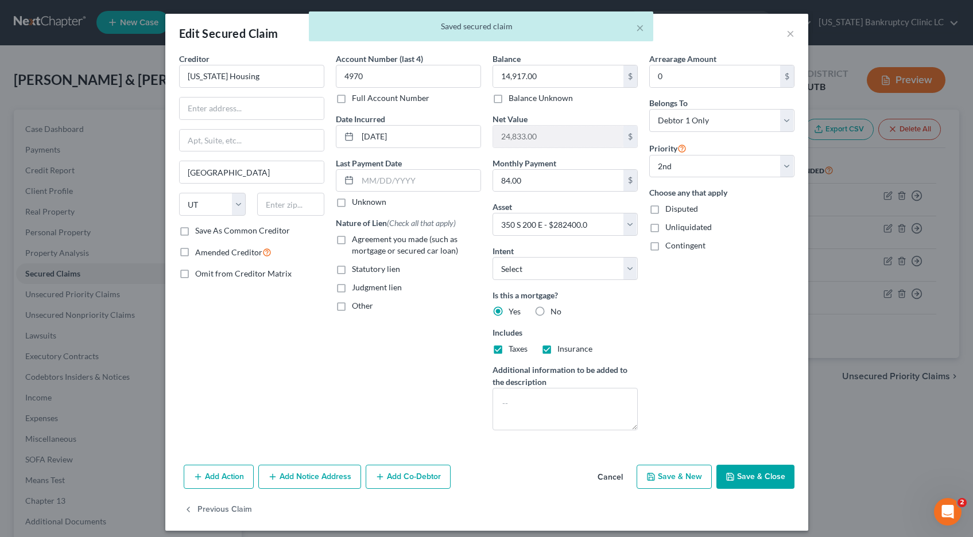
click at [352, 100] on label "Full Account Number" at bounding box center [391, 97] width 78 height 11
click at [357, 100] on input "Full Account Number" at bounding box center [360, 95] width 7 height 7
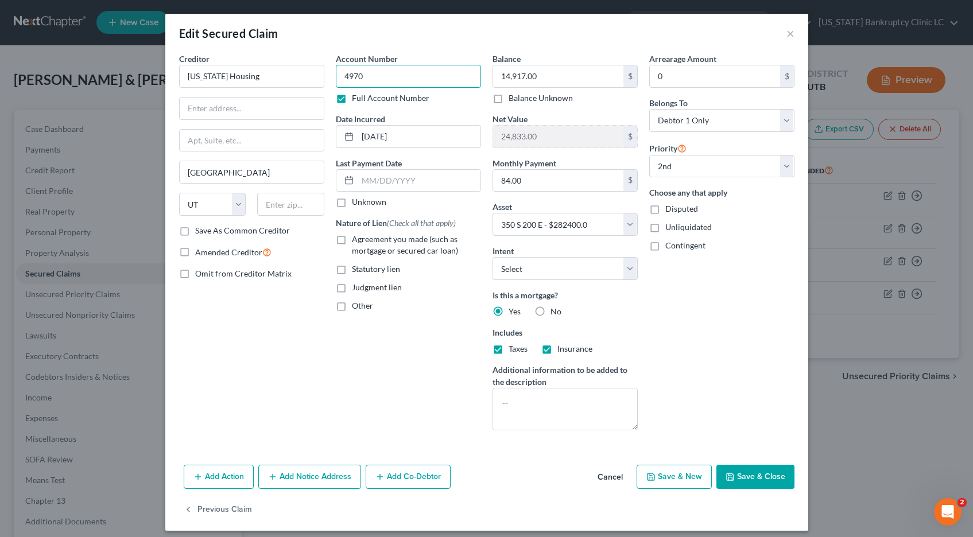
click at [387, 75] on input "4970" at bounding box center [408, 76] width 145 height 23
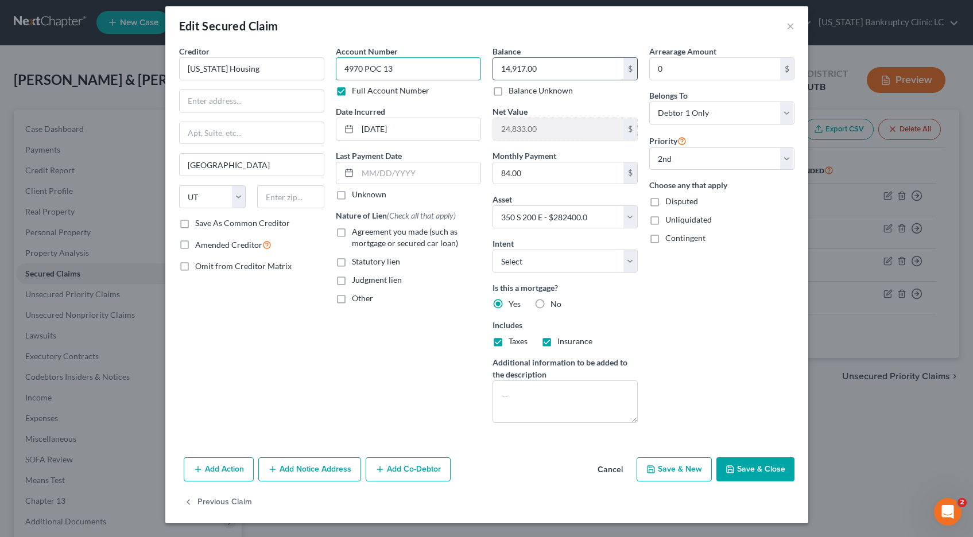
type input "4970 POC 13"
click at [543, 67] on input "14,917.00" at bounding box center [558, 69] width 130 height 22
type input "15,035.06"
click at [742, 471] on button "Save & Close" at bounding box center [756, 470] width 78 height 24
select select
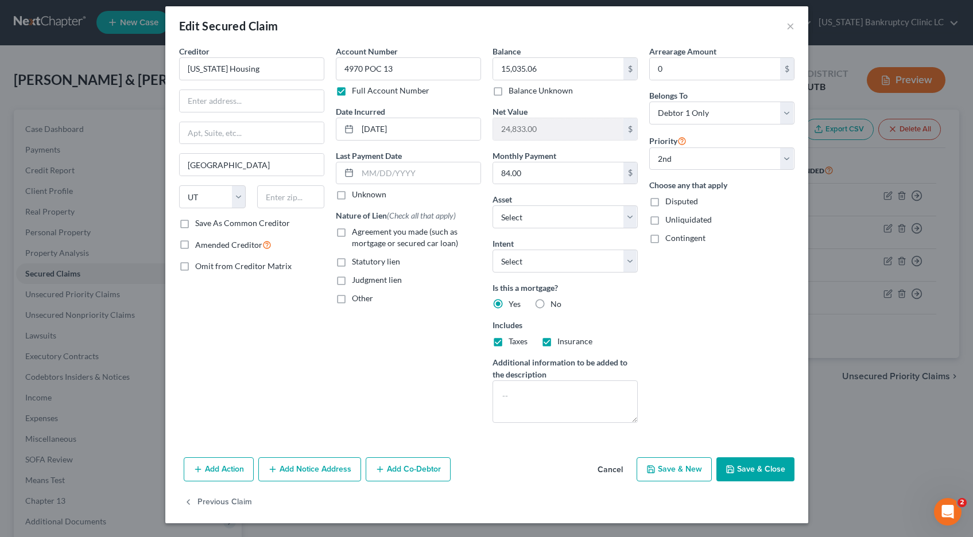
select select "1"
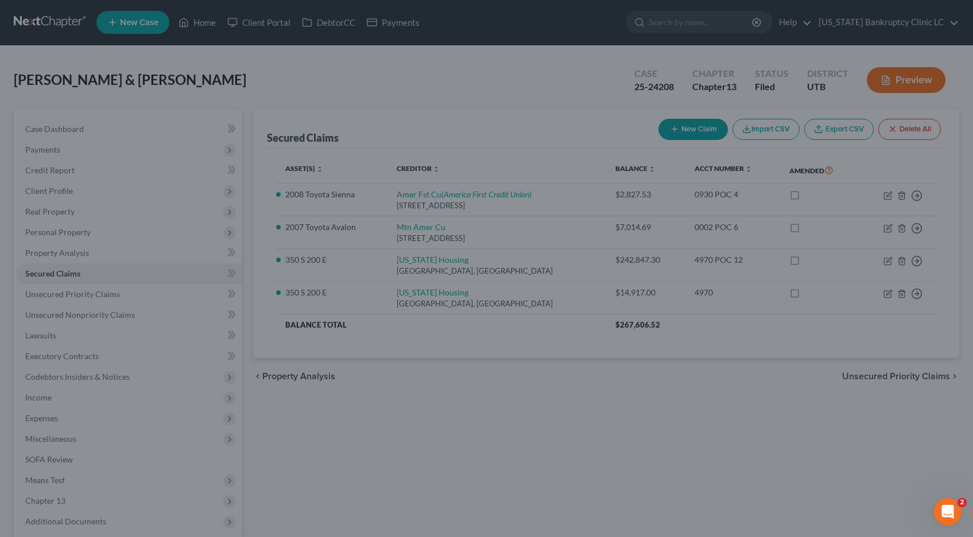
type input "24,517.64"
select select "2"
select select "0"
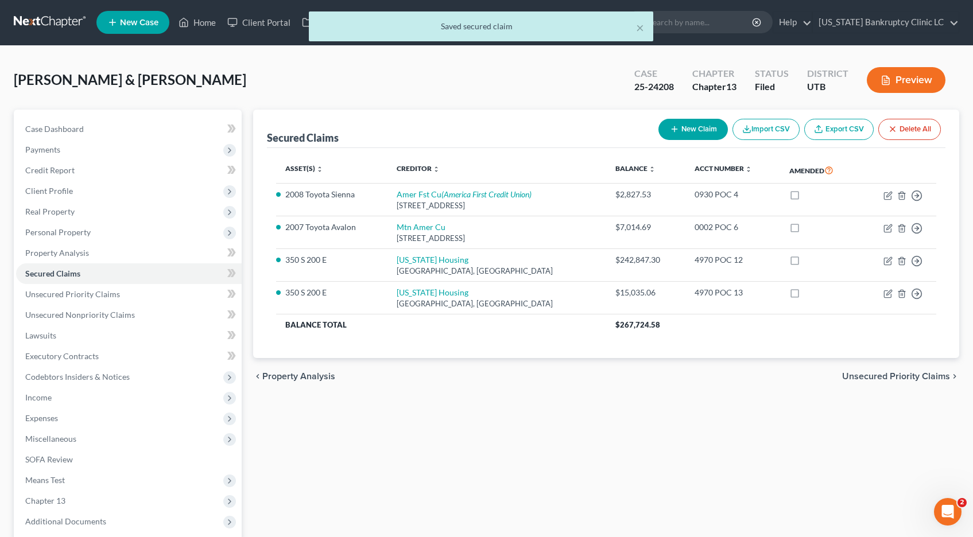
click at [36, 17] on div "× Saved secured claim" at bounding box center [480, 29] width 973 height 36
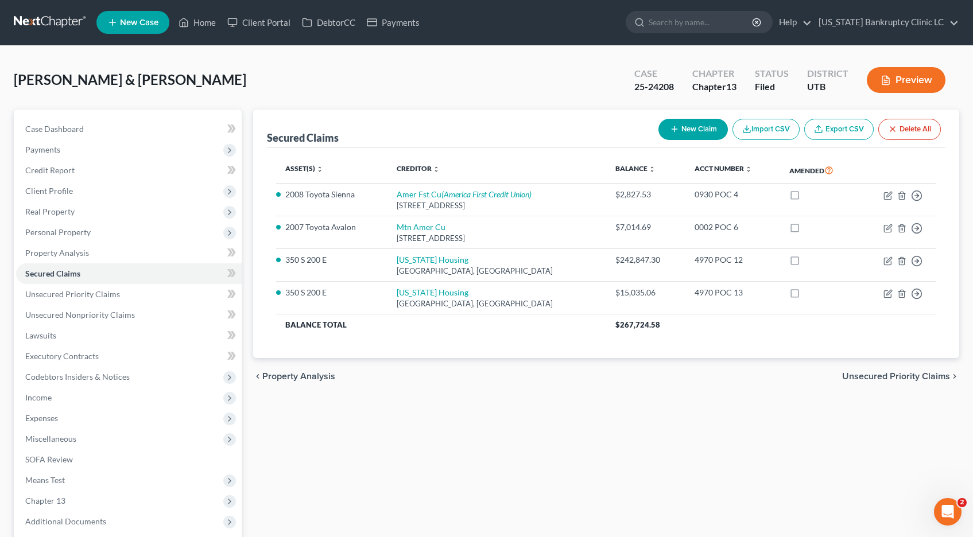
click at [34, 19] on link at bounding box center [51, 22] width 74 height 21
